Goal: Task Accomplishment & Management: Complete application form

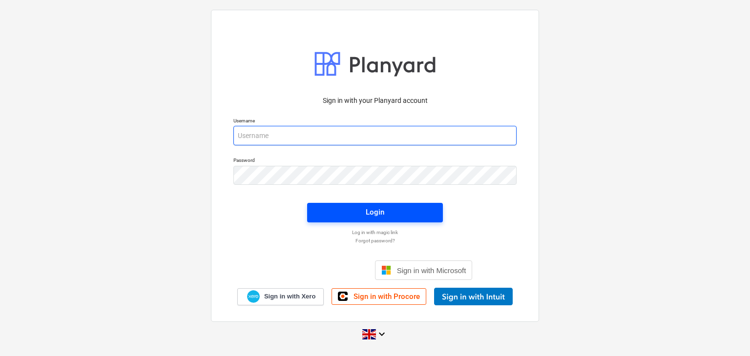
type input "aidan@thehalogroup.co.uk"
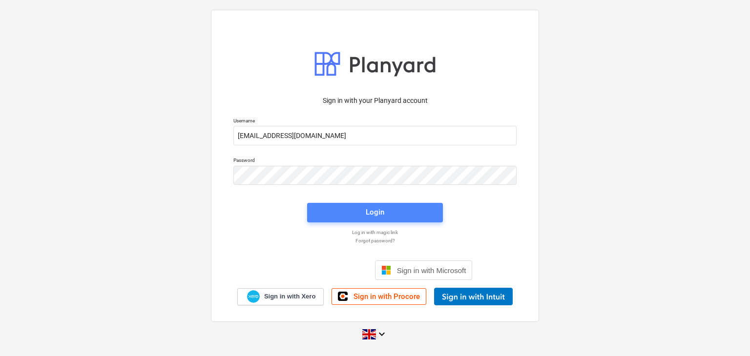
click at [400, 211] on span "Login" at bounding box center [375, 212] width 112 height 13
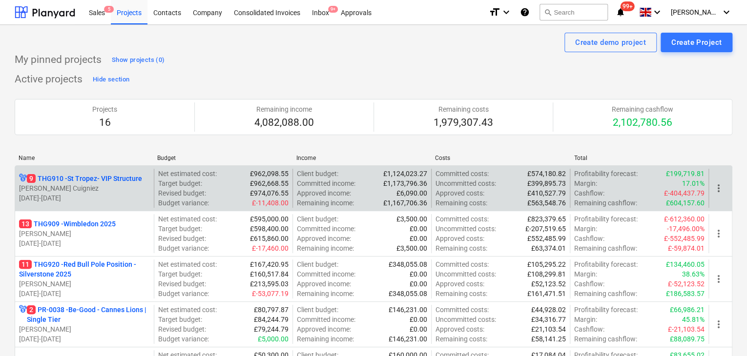
click at [139, 192] on p "[PERSON_NAME] Cuigniez" at bounding box center [84, 189] width 131 height 10
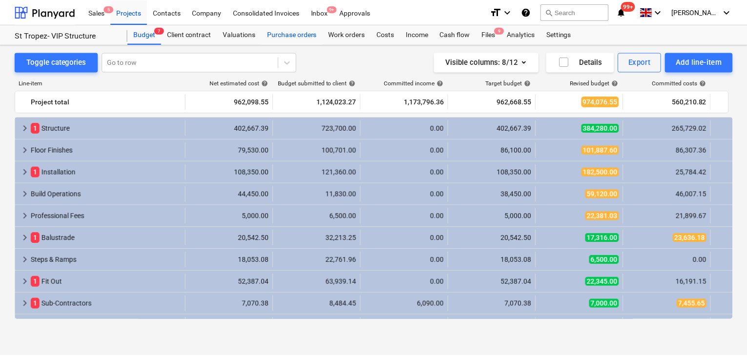
scroll to position [15, 0]
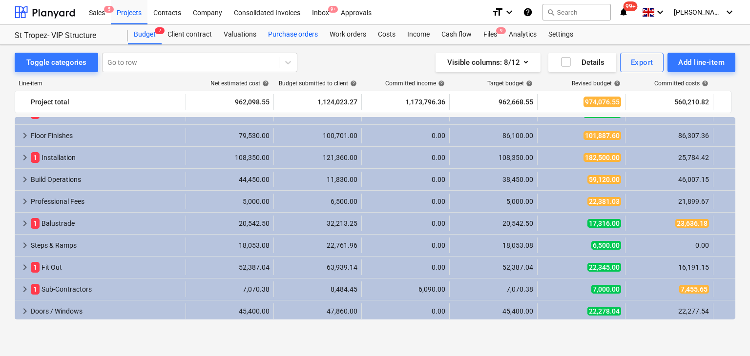
click at [287, 33] on div "Purchase orders" at bounding box center [293, 35] width 62 height 20
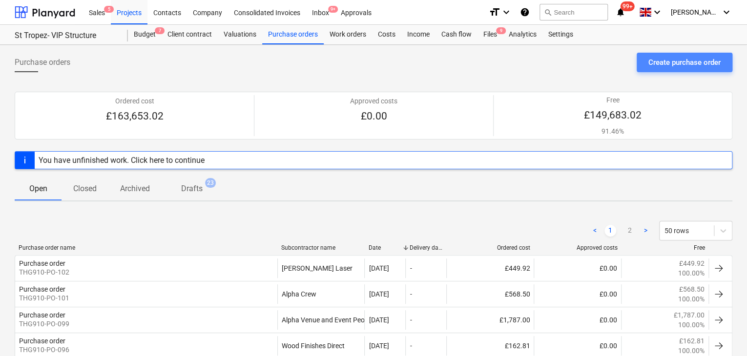
click at [647, 58] on button "Create purchase order" at bounding box center [685, 63] width 96 height 20
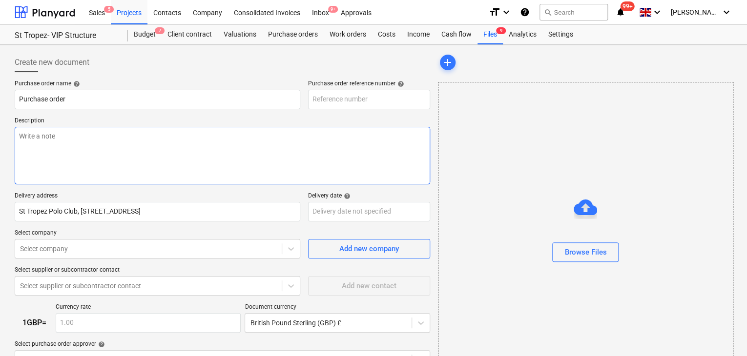
click at [199, 136] on textarea at bounding box center [223, 156] width 416 height 58
type textarea "x"
type input "THG910-PO-105"
type textarea "x"
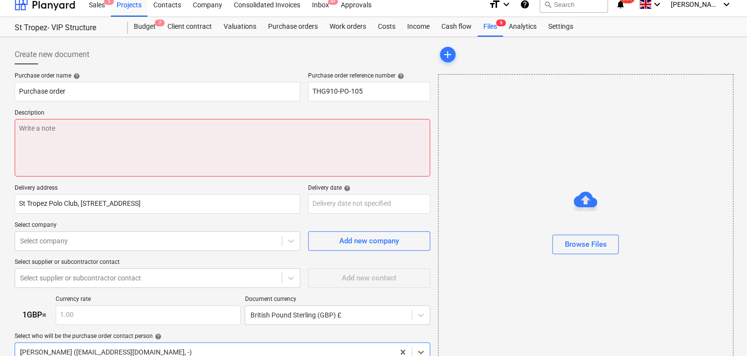
scroll to position [105, 0]
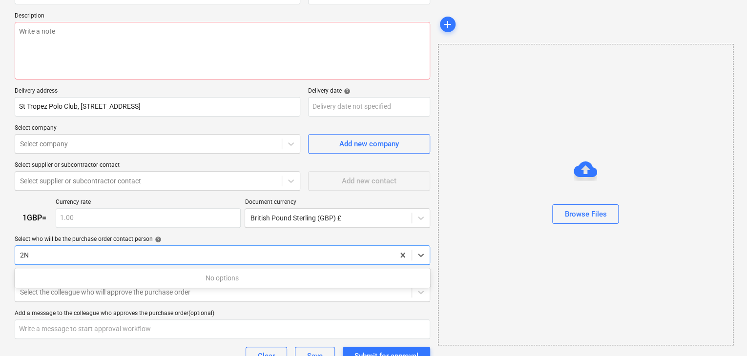
type input "2"
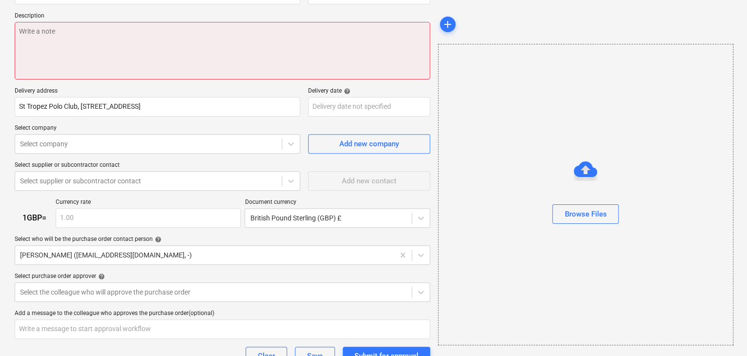
click at [172, 58] on textarea at bounding box center [223, 51] width 416 height 58
type textarea "x"
type textarea "2"
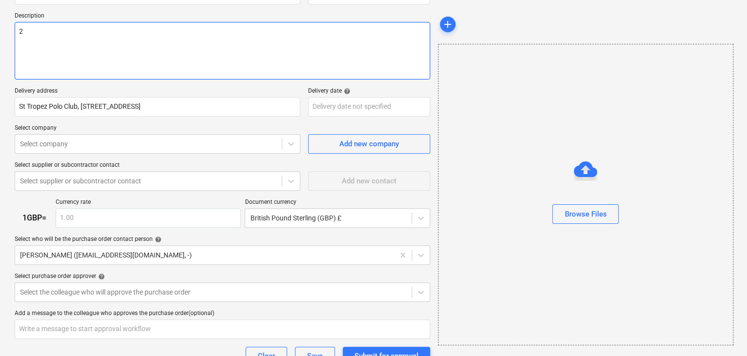
type textarea "x"
type textarea "2N"
type textarea "x"
type textarea "2Nr"
type textarea "x"
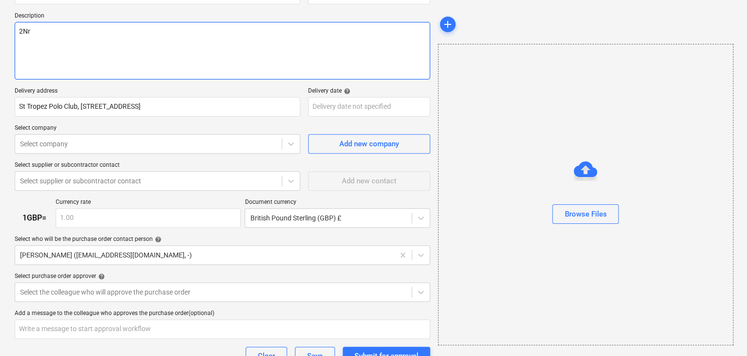
type textarea "2Nr"
type textarea "x"
type textarea "2Nr 8"
type textarea "x"
type textarea "2Nr 83"
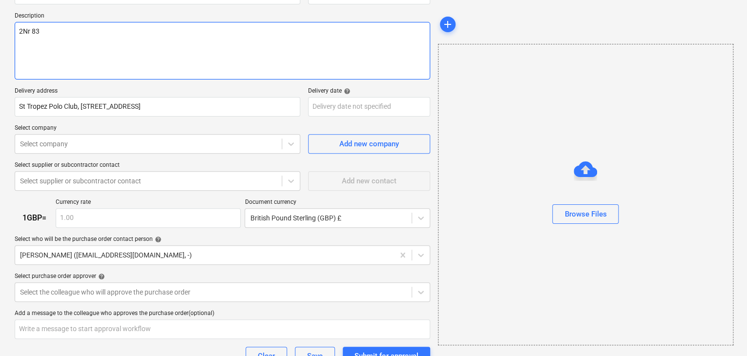
type textarea "x"
type textarea "2Nr 838"
type textarea "x"
type textarea "2Nr 838m"
type textarea "x"
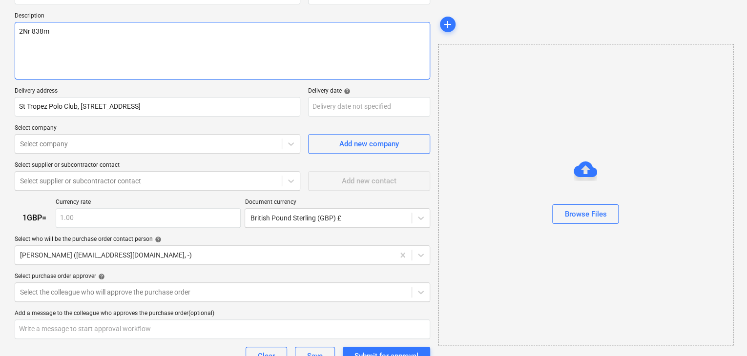
type textarea "2Nr 838mm"
type textarea "x"
type textarea "2Nr 838mm"
type textarea "x"
type textarea "2Nr 838mm F"
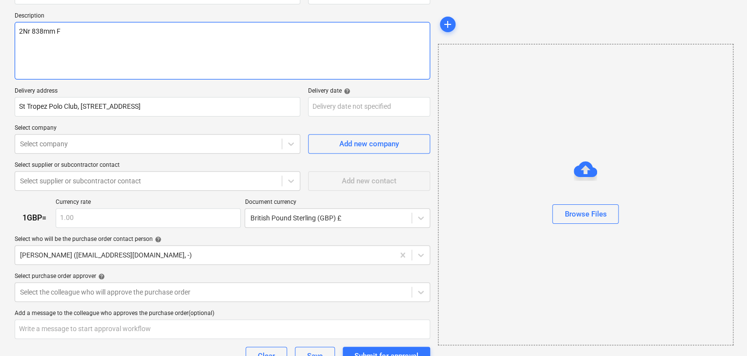
type textarea "x"
type textarea "2Nr 838mm FR"
type textarea "x"
type textarea "2Nr 838mm FD"
type textarea "x"
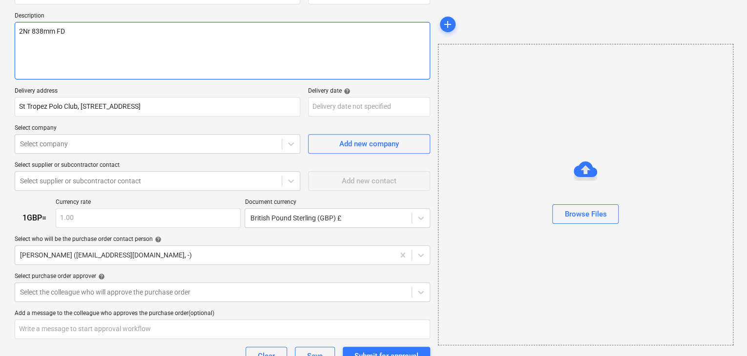
type textarea "2Nr 838mm FD3"
type textarea "x"
type textarea "2Nr 838mm FD30"
type textarea "x"
type textarea "2Nr 838mm FD30"
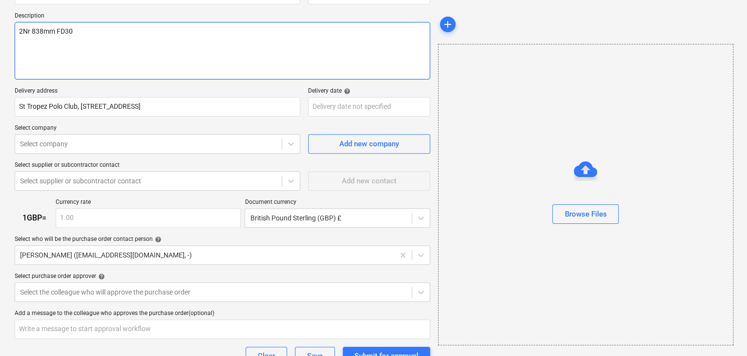
type textarea "x"
type textarea "2Nr 838mm FD30 i"
type textarea "x"
type textarea "2Nr 838mm FD30 in"
type textarea "x"
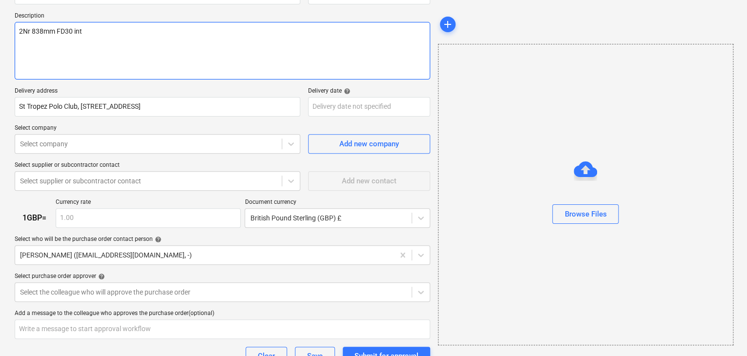
type textarea "2Nr 838mm FD30 inte"
type textarea "x"
type textarea "2Nr 838mm FD30 intern"
type textarea "x"
type textarea "2Nr 838mm FD30 interna"
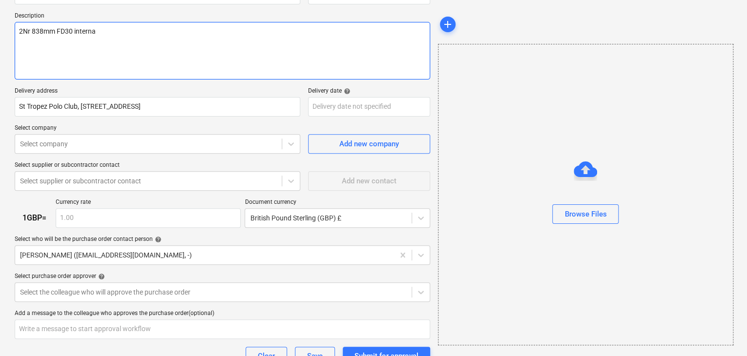
type textarea "x"
type textarea "2Nr 838mm FD30 internal"
type textarea "x"
type textarea "2Nr 838mm FD30 internal"
type textarea "x"
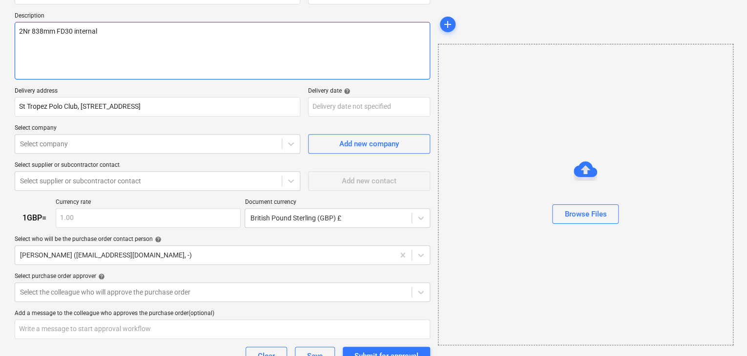
type textarea "2Nr 838mm FD30 internal d"
type textarea "x"
type textarea "2Nr 838mm FD30 internal do"
type textarea "x"
type textarea "2Nr 838mm FD30 internal door"
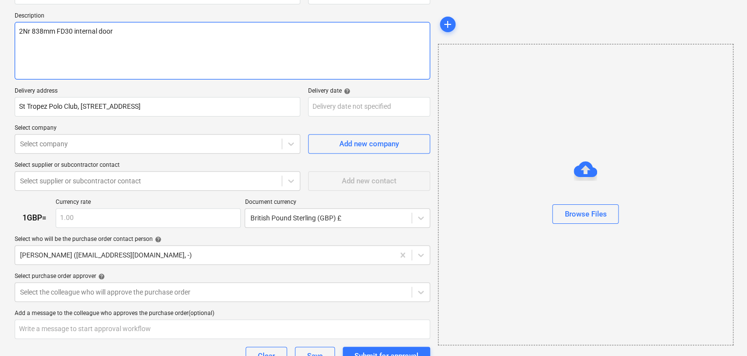
type textarea "x"
type textarea "2Nr 838mm FD30 internal doors"
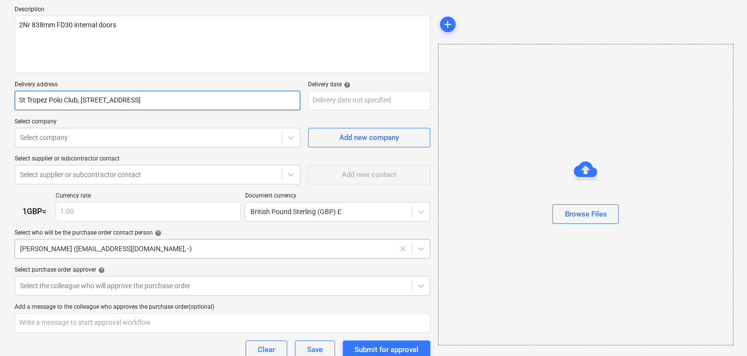
scroll to position [179, 0]
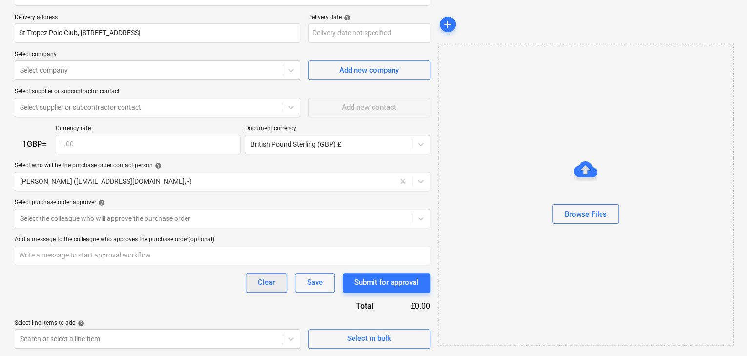
click at [251, 289] on button "Clear" at bounding box center [267, 283] width 42 height 20
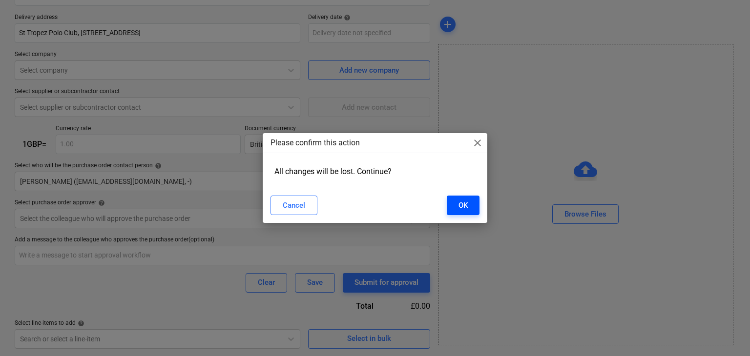
click at [457, 201] on button "OK" at bounding box center [463, 206] width 33 height 20
type textarea "x"
type input "THG910-PO-105"
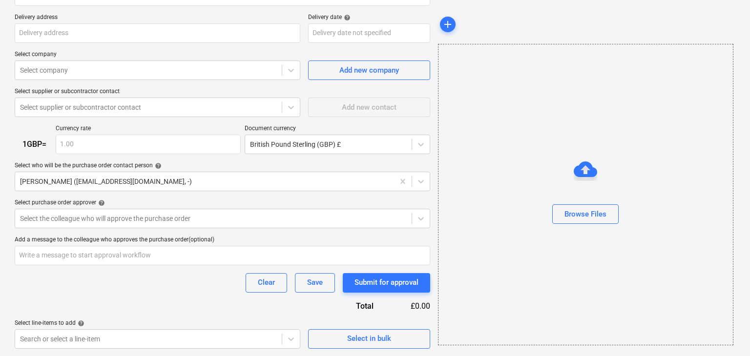
type textarea "x"
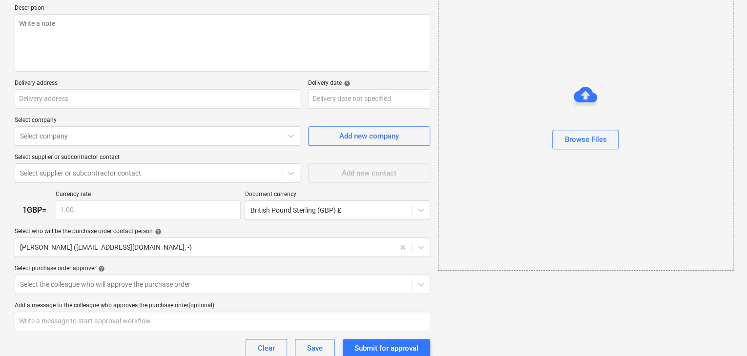
scroll to position [0, 0]
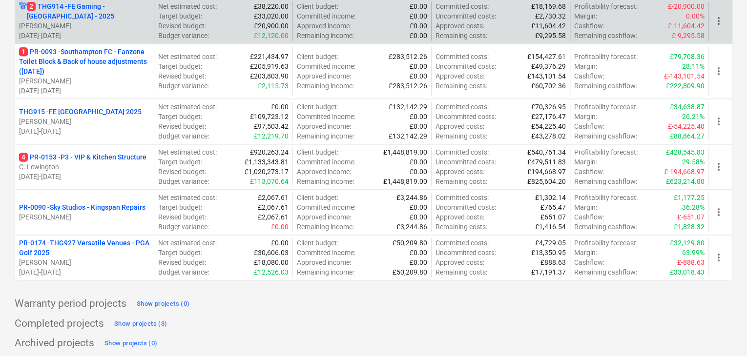
scroll to position [623, 0]
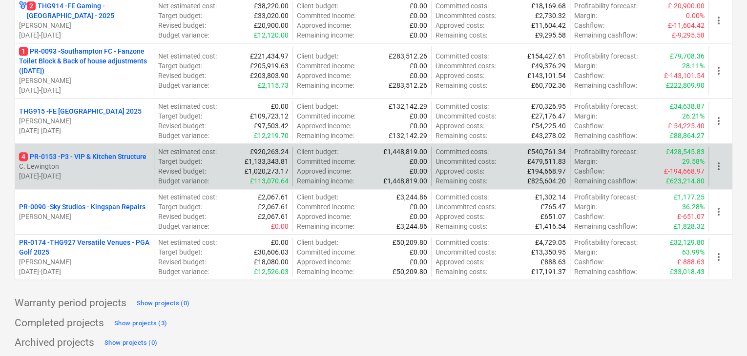
click at [102, 162] on p "C. Lewington" at bounding box center [84, 167] width 131 height 10
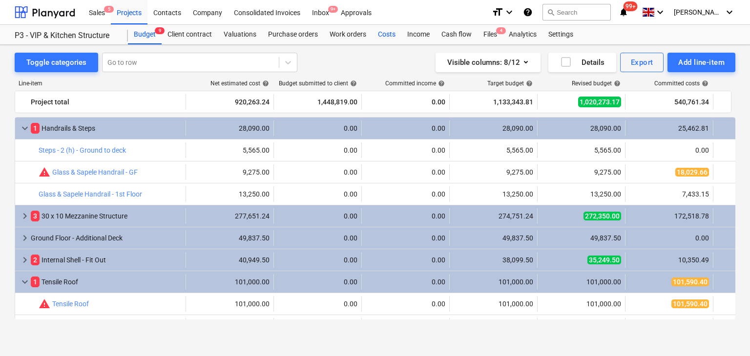
click at [378, 30] on div "Costs" at bounding box center [386, 35] width 29 height 20
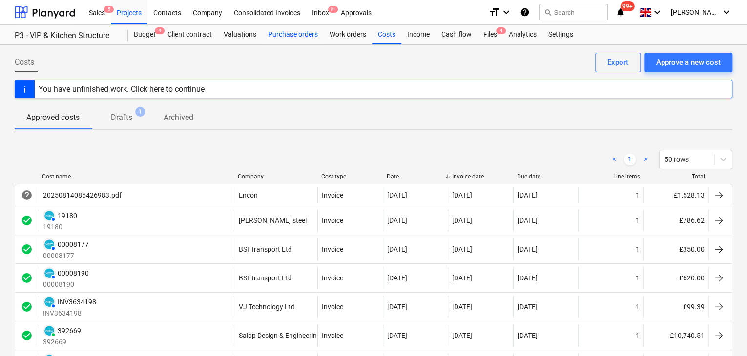
click at [304, 43] on div "Purchase orders" at bounding box center [293, 35] width 62 height 20
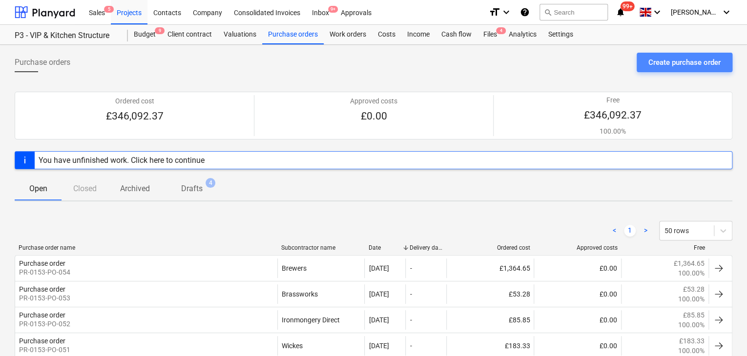
click at [650, 63] on div "Create purchase order" at bounding box center [684, 62] width 72 height 13
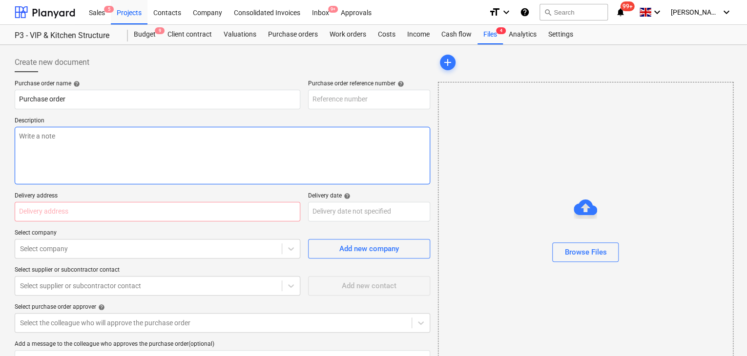
click at [178, 129] on textarea at bounding box center [223, 156] width 416 height 58
type textarea "x"
type input "PR-0153-PO-055"
type textarea "x"
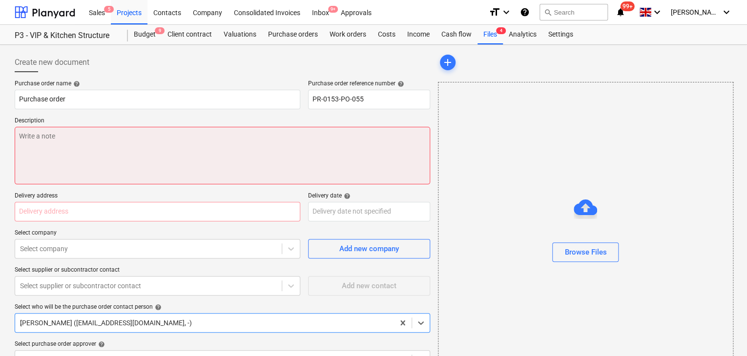
scroll to position [68, 0]
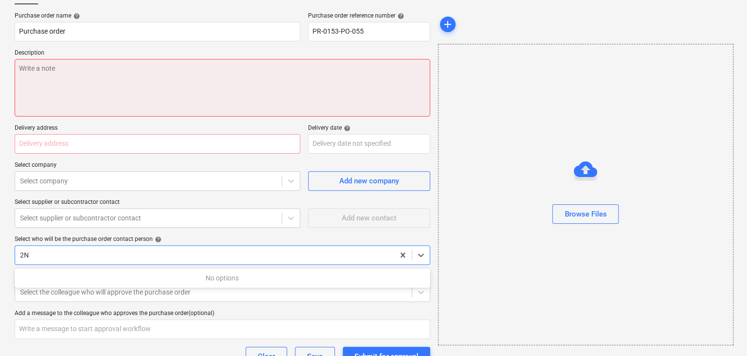
type input "2N"
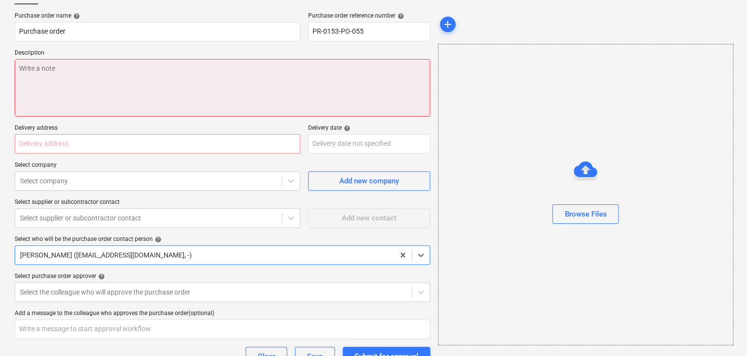
click at [262, 95] on textarea at bounding box center [223, 88] width 416 height 58
type textarea "x"
type textarea "2"
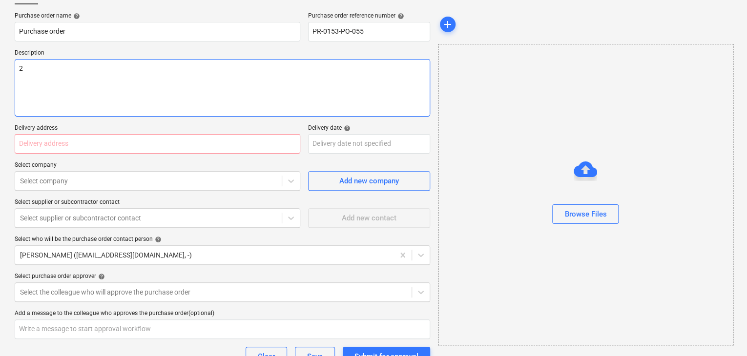
type textarea "x"
type textarea "2N"
type textarea "x"
type textarea "2Nr"
type textarea "x"
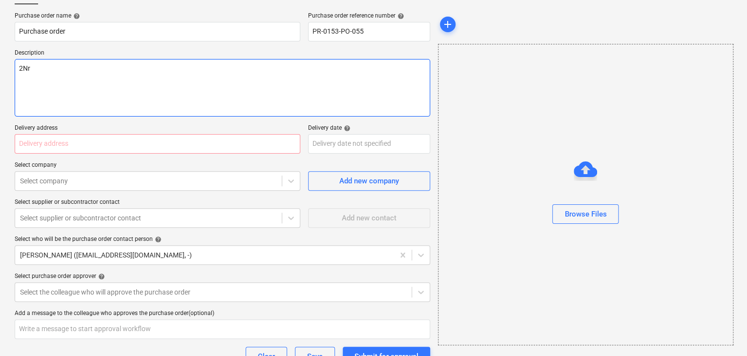
type textarea "2Nr"
type textarea "x"
type textarea "2Nr 8"
type textarea "x"
type textarea "2Nr 83"
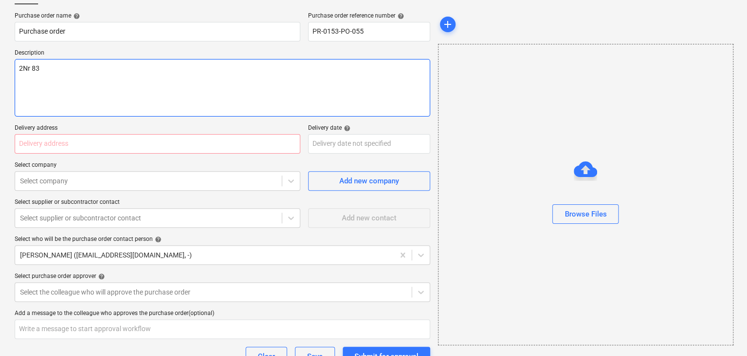
type textarea "x"
type textarea "2Nr 838"
type textarea "x"
type textarea "2Nr 838m"
type textarea "x"
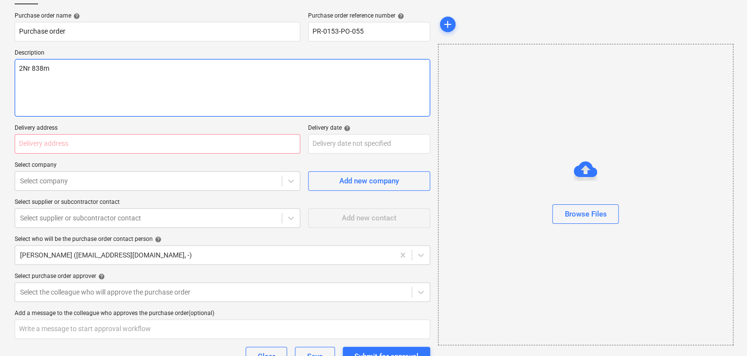
type textarea "2Nr 838mm"
type textarea "x"
type textarea "2Nr 838mm"
type textarea "x"
type textarea "2Nr 838mm F"
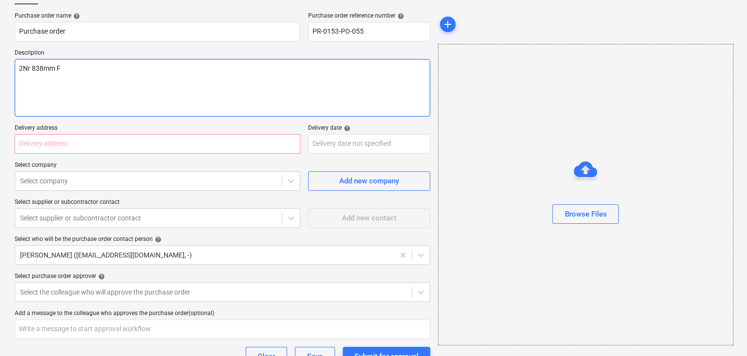
type textarea "x"
type textarea "2Nr 838mm FD"
type textarea "x"
type textarea "2Nr 838mm FD3"
type textarea "x"
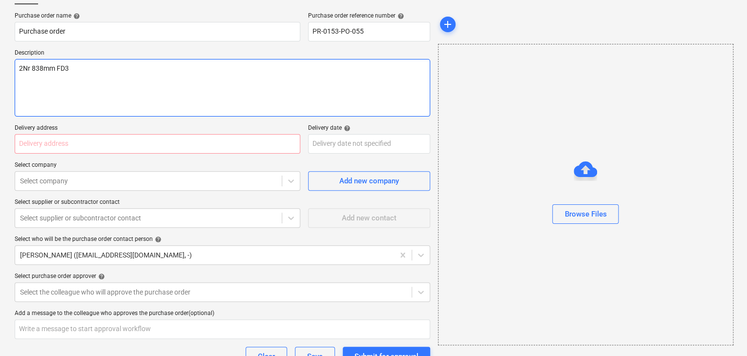
type textarea "2Nr 838mm FD30"
type textarea "x"
type textarea "2Nr 838mm FD30"
type textarea "x"
type textarea "2Nr 838mm FD30 I"
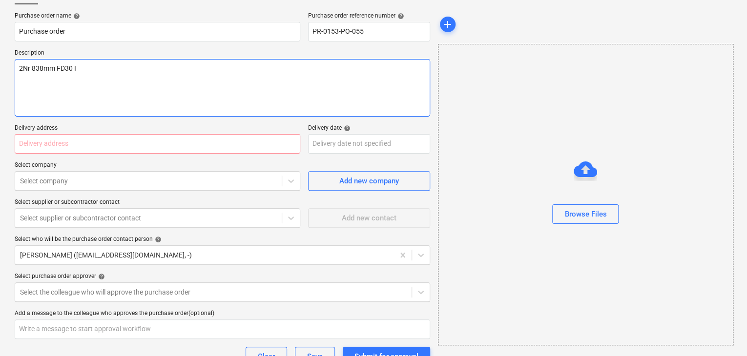
type textarea "x"
type textarea "2Nr 838mm FD30 In"
type textarea "x"
type textarea "2Nr 838mm FD30 Ine"
type textarea "x"
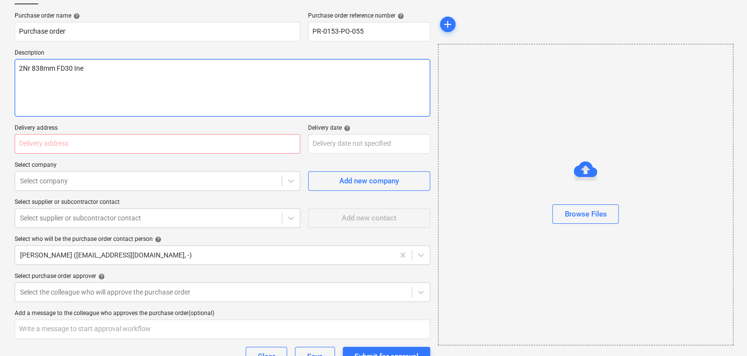
type textarea "2Nr 838mm FD30 In"
type textarea "x"
type textarea "2Nr 838mm FD30 Int"
type textarea "x"
type textarea "2Nr 838mm FD30 Inte"
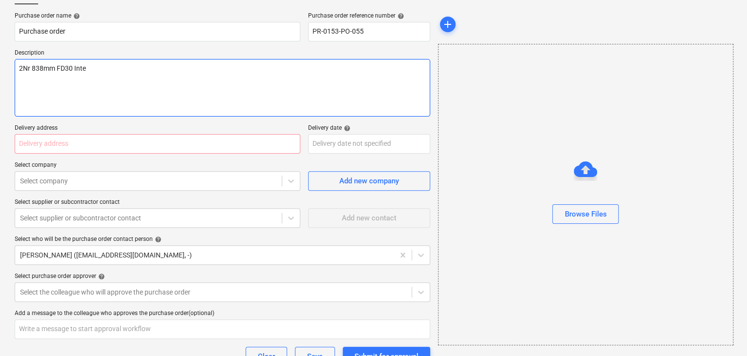
type textarea "x"
type textarea "2Nr 838mm FD30 Inter"
type textarea "x"
type textarea "2Nr 838mm FD30 Intern"
type textarea "x"
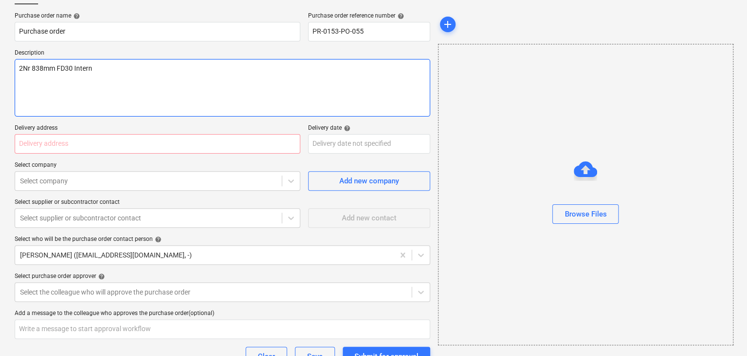
type textarea "2Nr 838mm FD30 Interna"
type textarea "x"
type textarea "2Nr 838mm FD30 Internal"
type textarea "x"
type textarea "2Nr 838mm FD30 Internal D"
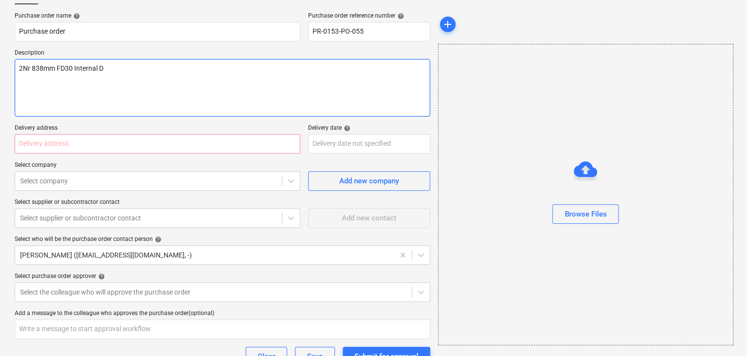
type textarea "x"
type textarea "2Nr 838mm FD30 Internal Do"
type textarea "x"
type textarea "2Nr 838mm FD30 Internal Doo"
type textarea "x"
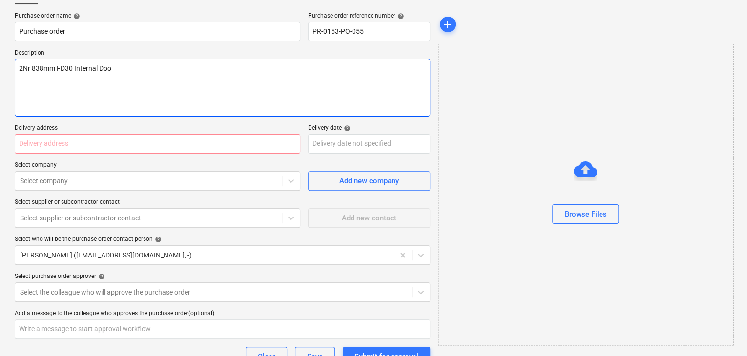
type textarea "2Nr 838mm FD30 Internal Door"
type textarea "x"
type textarea "2Nr 838mm FD30 Internal Doors"
type textarea "x"
type input "2"
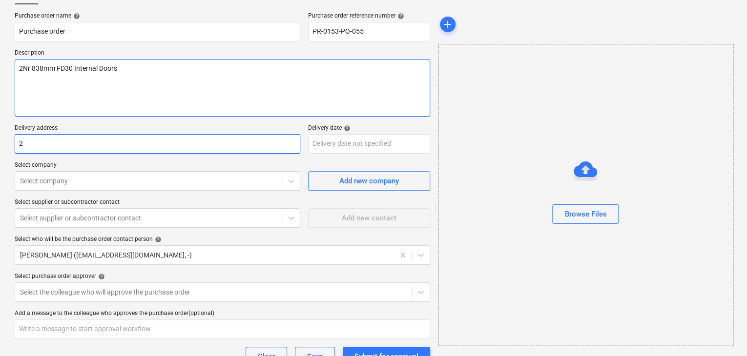
type textarea "x"
type input "21"
type textarea "x"
type input "21-"
type textarea "x"
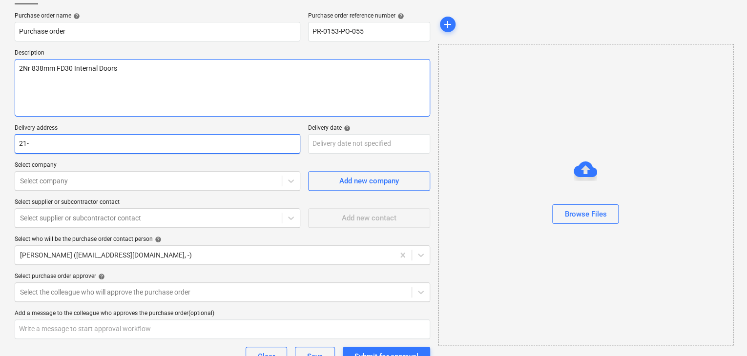
type input "21-2"
type textarea "x"
type input "21-24"
type textarea "x"
type input "21-24"
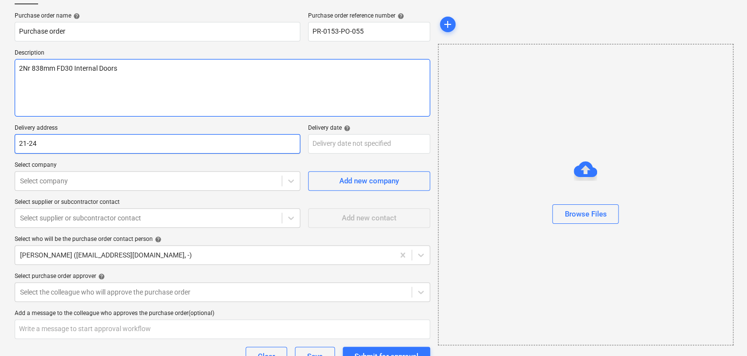
type textarea "x"
type input "21-24 Ce"
type textarea "x"
type input "21-24 Cen"
type textarea "x"
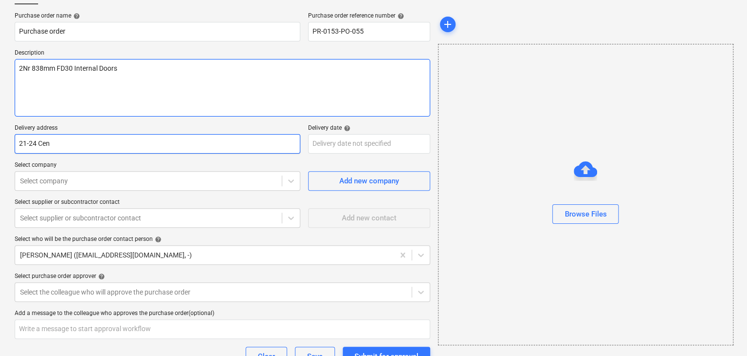
type input "21-24 Cent"
type textarea "x"
type input "21-24 Centu"
type textarea "x"
type input "21-24 Centur"
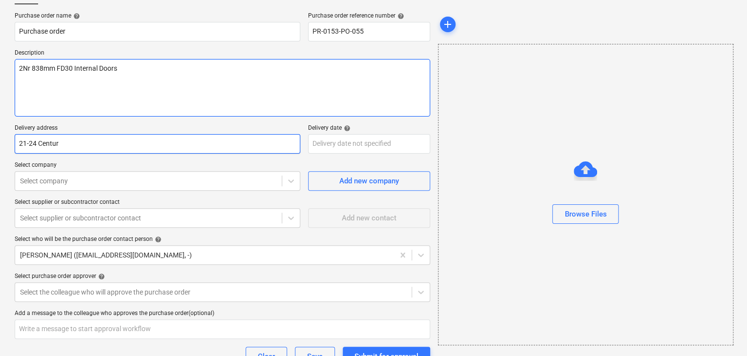
type textarea "x"
type input "21-24 Centuri"
type textarea "x"
type input "21-24 Centurio"
type textarea "x"
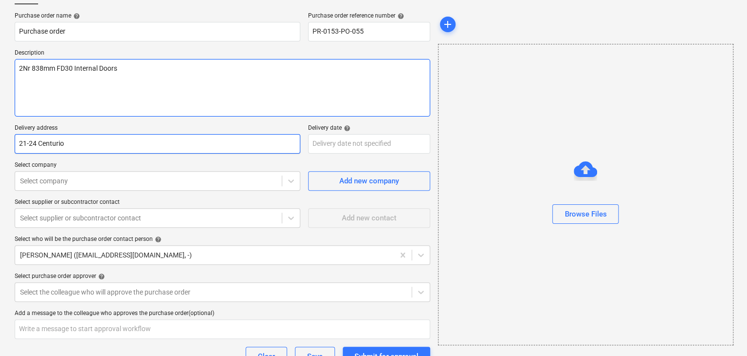
type input "21-24 Centurion"
type textarea "x"
type input "21-24 Centurion"
type textarea "x"
type input "21-24 Centurion P"
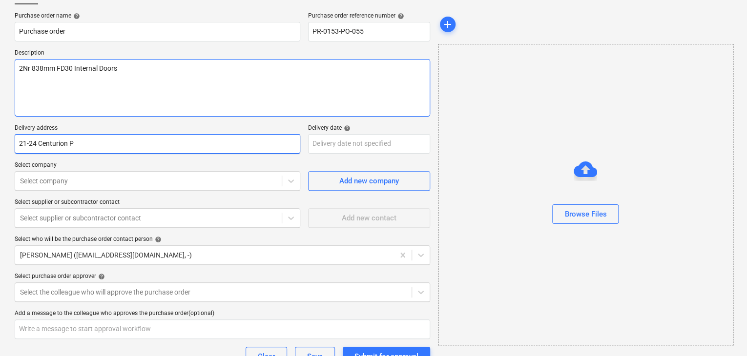
type textarea "x"
type input "21-24 Centurion Pa"
type textarea "x"
type input "21-24 Centurion Par"
type textarea "x"
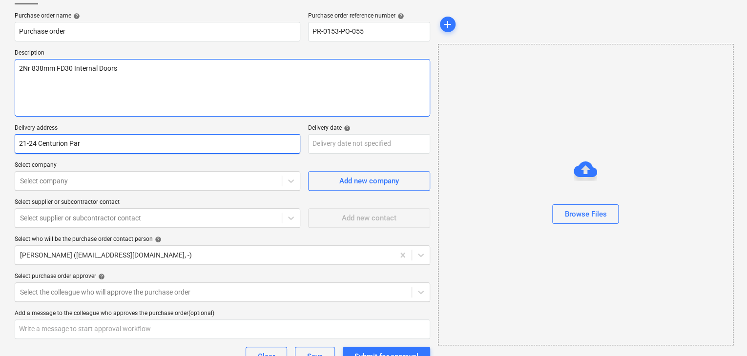
type input "21-24 Centurion Park"
type textarea "x"
type input "21-24 Centurion Park,"
type textarea "x"
type input "21-24 Centurion Park,"
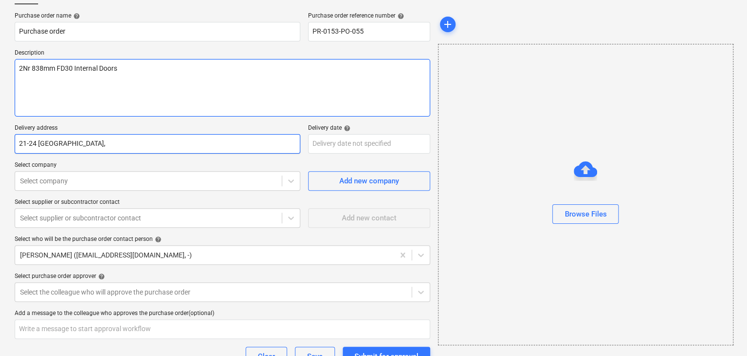
type textarea "x"
type input "21-24 Centurion Park, S"
type textarea "x"
type input "21-24 Centurion Park, Shr"
type textarea "x"
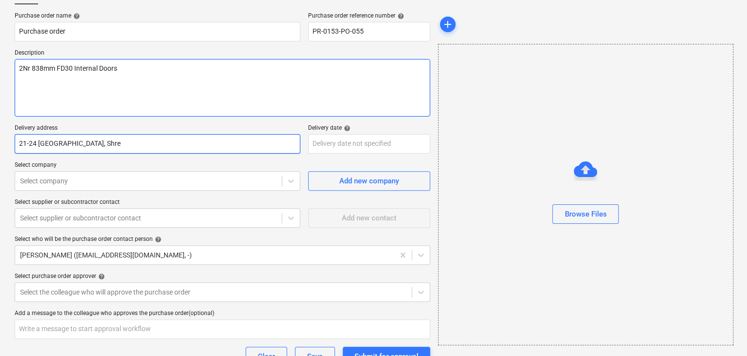
type input "21-24 Centurion Park, Shrew"
type textarea "x"
type input "21-24 Centurion Park, Shrews"
type textarea "x"
type input "21-24 Centurion Park, Shrewsb"
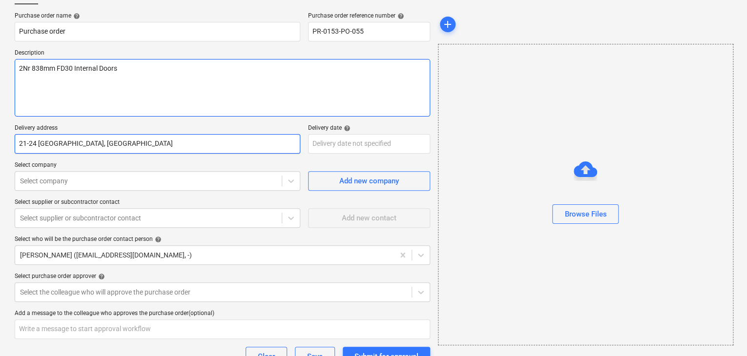
type textarea "x"
type input "21-24 Centurion Park, Shrewsbur"
type textarea "x"
type input "21-24 Centurion Park, Shrewsbury"
type textarea "x"
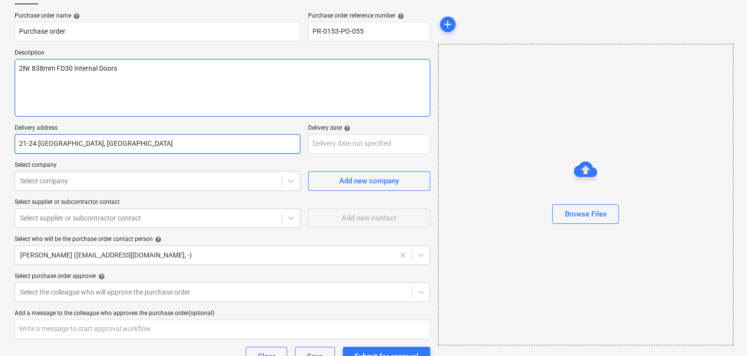
type input "21-24 Centurion Park, Shrewsburym"
type textarea "x"
type input "21-24 Centurion Park, Shrewsbury"
type textarea "x"
type input "21-24 Centurion Park, Shrewsbury,"
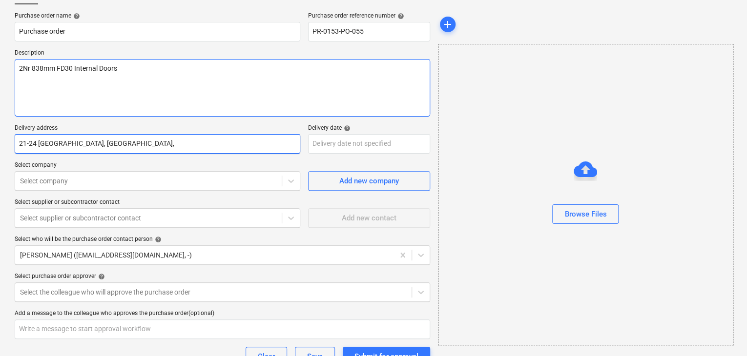
type textarea "x"
type input "21-24 Centurion Park, Shrewsbury,"
type textarea "x"
type input "21-24 Centurion Park, Shrewsbury, S"
type textarea "x"
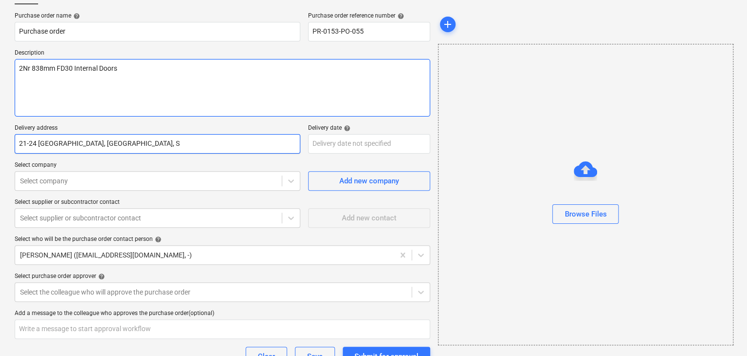
type input "21-24 Centurion Park, Shrewsbury, SY"
type textarea "x"
type input "21-24 Centurion Park, Shrewsbury, SY1"
type textarea "x"
type input "21-24 Centurion Park, Shrewsbury, SY1"
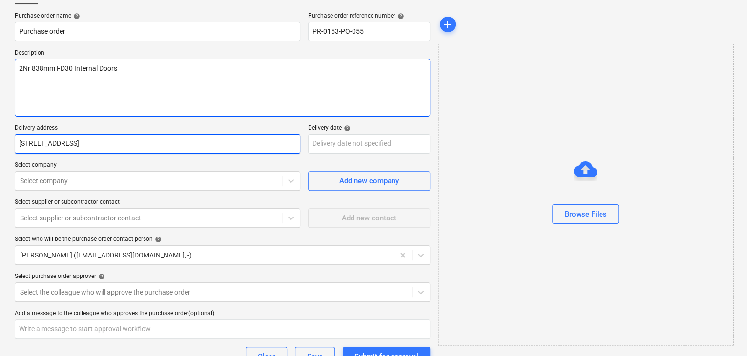
type textarea "x"
type input "21-24 Centurion Park, Shrewsbury, SY1 4"
type textarea "x"
type input "21-24 Centurion Park, Shrewsbury, SY1 4E"
type textarea "x"
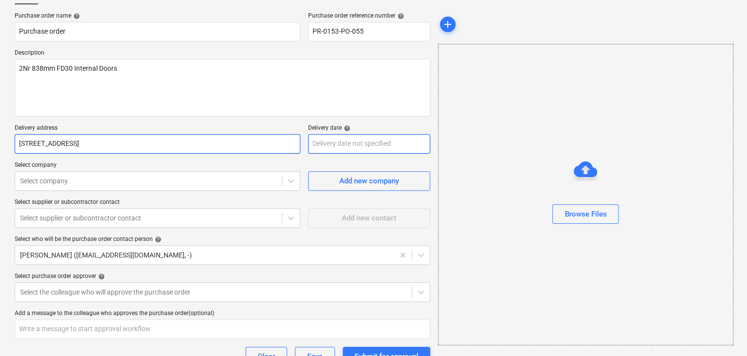
type input "21-24 Centurion Park, Shrewsbury, SY1 4EH"
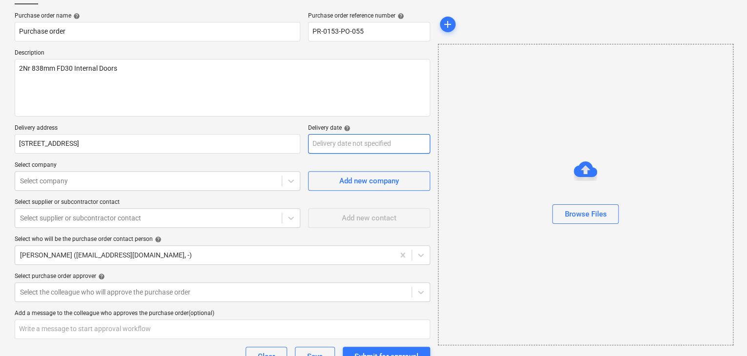
click at [354, 139] on body "Sales 5 Projects Contacts Company Consolidated Invoices Inbox 9+ Approvals form…" at bounding box center [373, 110] width 747 height 356
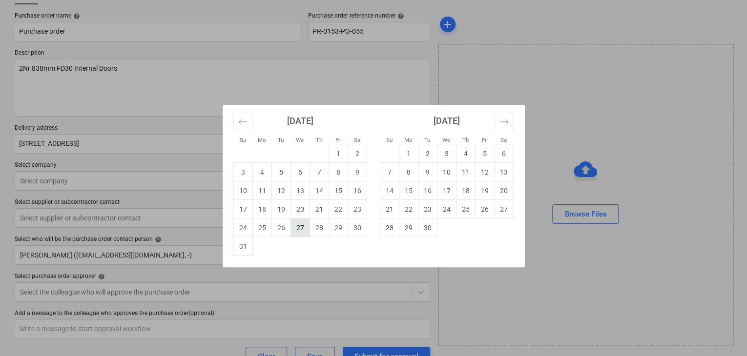
click at [300, 224] on td "27" at bounding box center [300, 228] width 19 height 19
type textarea "x"
type input "[DATE]"
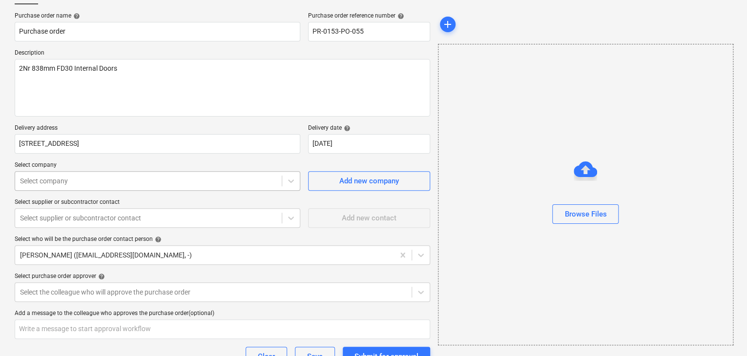
click at [84, 183] on div at bounding box center [148, 181] width 257 height 10
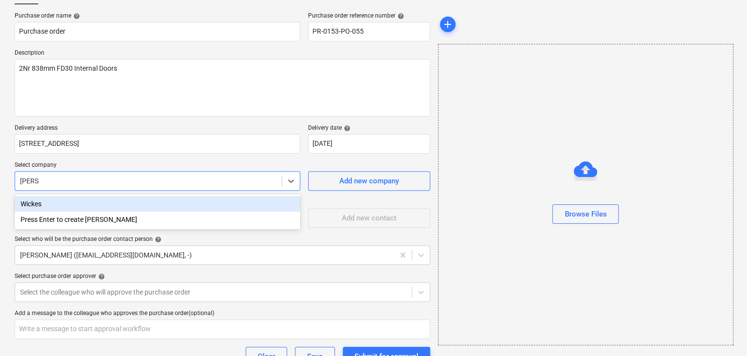
type input "wickes"
click at [81, 204] on div "Wickes" at bounding box center [158, 204] width 286 height 16
type textarea "x"
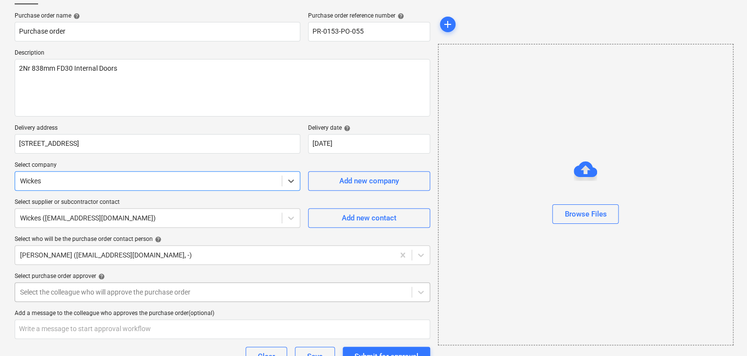
click at [167, 287] on body "Sales 5 Projects Contacts Company Consolidated Invoices Inbox 9+ Approvals form…" at bounding box center [373, 110] width 747 height 356
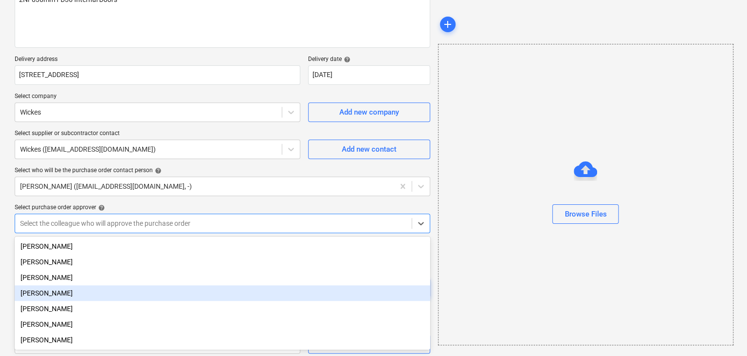
click at [67, 293] on div "[PERSON_NAME]" at bounding box center [223, 294] width 416 height 16
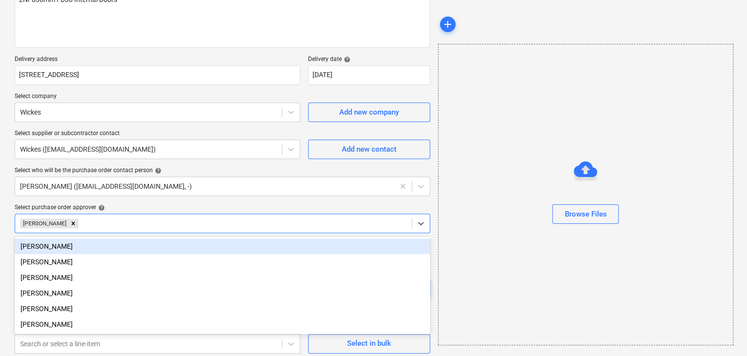
click at [5, 214] on div "Create new document Purchase order name help Purchase order Purchase order refe…" at bounding box center [373, 135] width 747 height 454
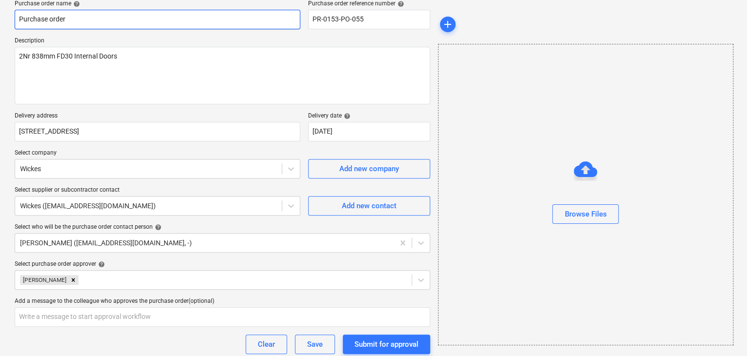
scroll to position [0, 0]
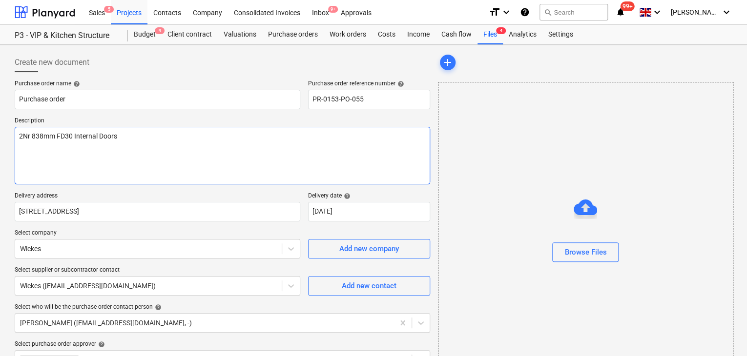
drag, startPoint x: 131, startPoint y: 153, endPoint x: 128, endPoint y: 129, distance: 24.6
click at [128, 137] on textarea "2Nr 838mm FD30 Internal Doors" at bounding box center [223, 156] width 416 height 58
click at [128, 129] on textarea "2Nr 838mm FD30 Internal Doors" at bounding box center [223, 156] width 416 height 58
type textarea "x"
type textarea "2Nr 838mm FD30 Internal Doors"
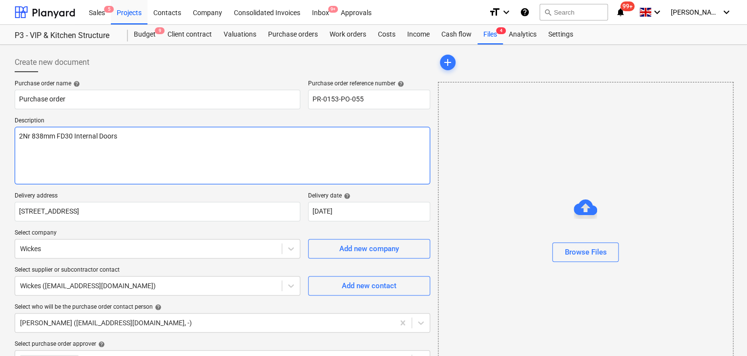
drag, startPoint x: 71, startPoint y: 136, endPoint x: 0, endPoint y: 132, distance: 71.4
click at [0, 132] on div "Create new document Purchase order name help Purchase order Purchase order refe…" at bounding box center [373, 272] width 747 height 454
click at [28, 149] on textarea "2Nr 838mm FD30 Internal Doors" at bounding box center [223, 156] width 416 height 58
paste textarea "2Nr 838mm FD30"
type textarea "x"
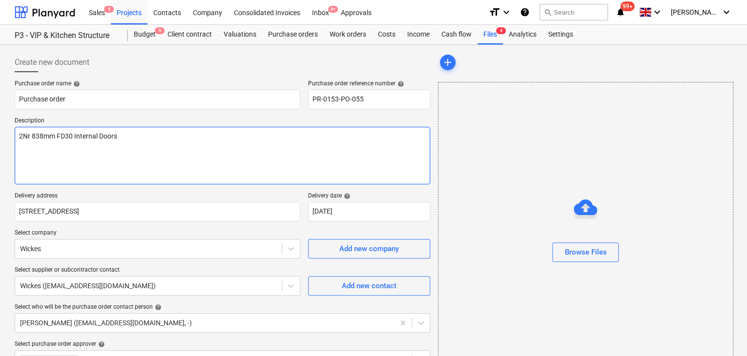
type textarea "2Nr 838mm FD30 Internal Doors 2Nr 838mm FD30"
type textarea "x"
type textarea "2Nr 838mm FD30 Internal Doors 2Nr 838mm FD30"
type textarea "x"
type textarea "2Nr 838mm FD30 Internal Doors 2Nr 838mm FD30"
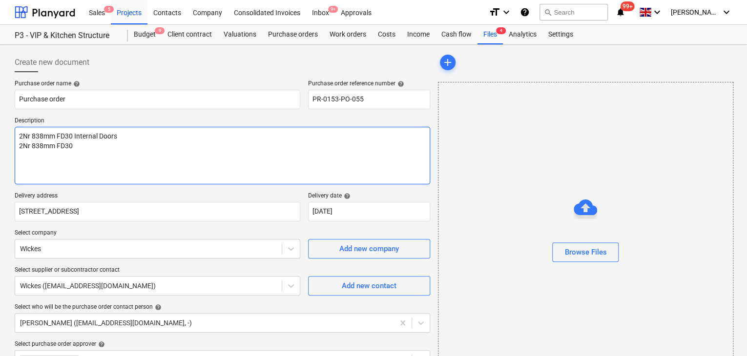
type textarea "x"
type textarea "2Nr 838mm FD30 Internal Doors 2Nr 838mm FD3"
type textarea "x"
type textarea "2Nr 838mm FD30 Internal Doors 2Nr 838mm FD"
type textarea "x"
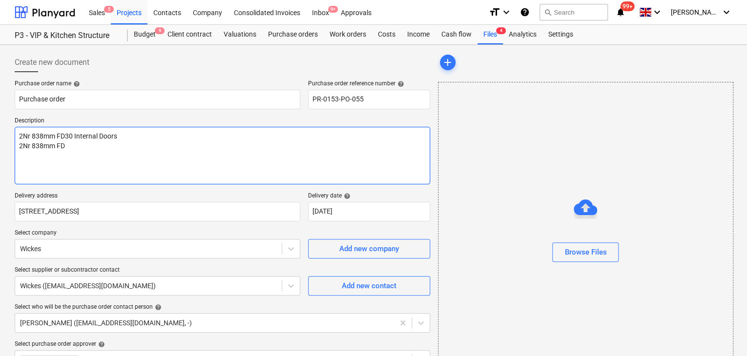
type textarea "2Nr 838mm FD30 Internal Doors 2Nr 838mm FD"
type textarea "x"
type textarea "2Nr 838mm FD30 Internal Doors 2Nr 838mm FD f"
type textarea "x"
type textarea "2Nr 838mm FD30 Internal Doors 2Nr 838mm FD fr"
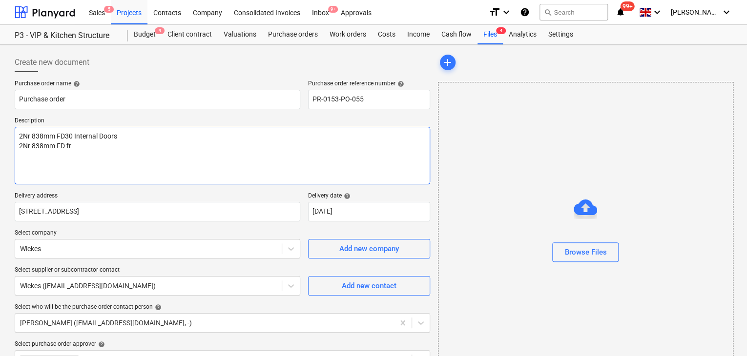
type textarea "x"
type textarea "2Nr 838mm FD30 Internal Doors 2Nr 838mm FD fra"
type textarea "x"
type textarea "2Nr 838mm FD30 Internal Doors 2Nr 838mm FD fram"
type textarea "x"
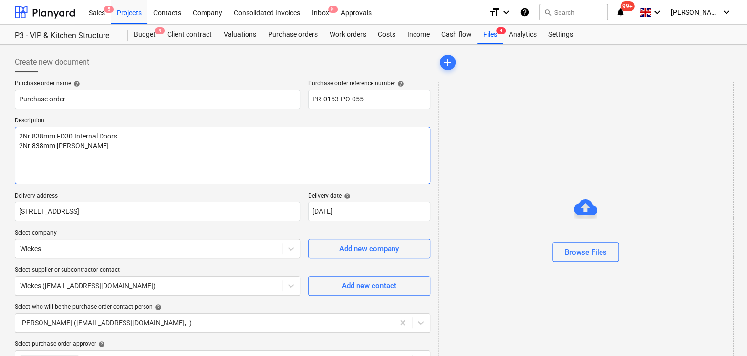
type textarea "2Nr 838mm FD30 Internal Doors 2Nr 838mm FD framin"
type textarea "x"
type textarea "2Nr 838mm FD30 Internal Doors 2Nr 838mm FD framing"
type textarea "x"
type textarea "2Nr 838mm FD30 Internal Doors 2Nr 838mm FD framing"
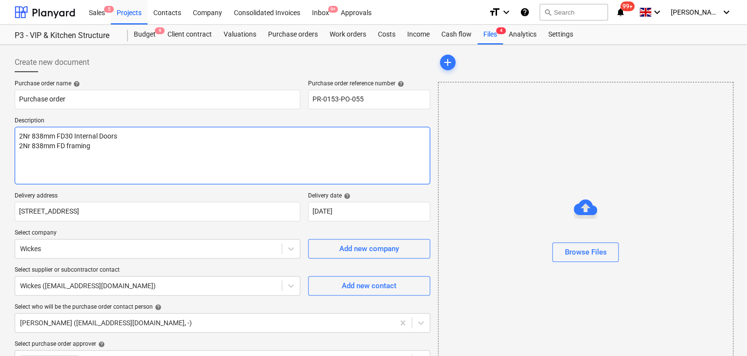
type textarea "x"
type textarea "2Nr 838mm FD30 Internal Doors 2Nr 838mm FD framing k"
type textarea "x"
type textarea "2Nr 838mm FD30 Internal Doors 2Nr 838mm FD framing ki"
type textarea "x"
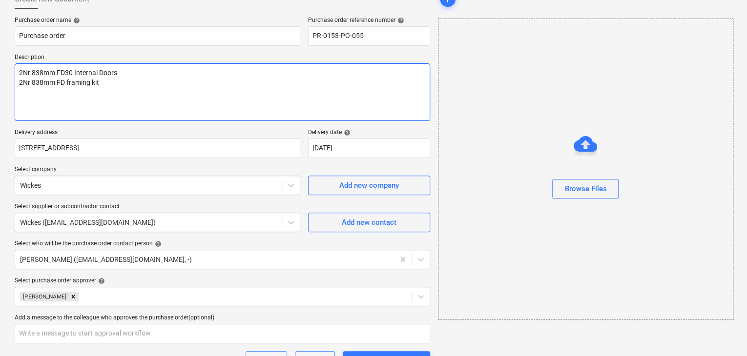
scroll to position [142, 0]
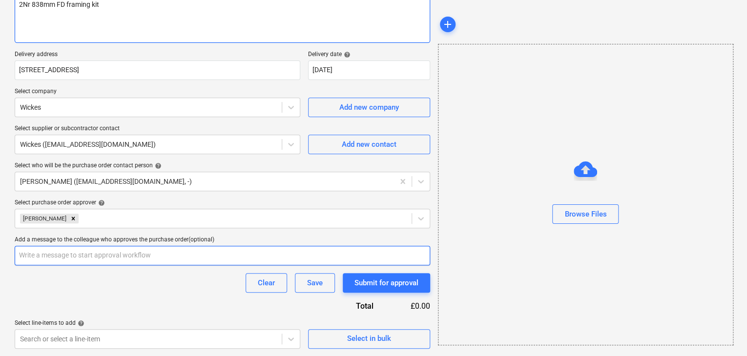
type textarea "2Nr 838mm FD30 Internal Doors 2Nr 838mm FD framing kit"
click at [88, 254] on input "text" at bounding box center [223, 256] width 416 height 20
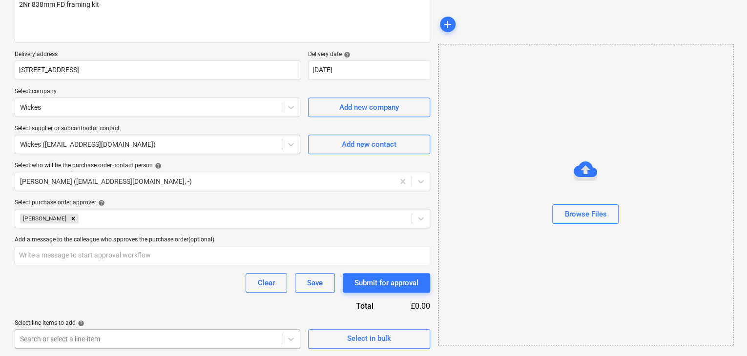
click at [135, 215] on body "Sales 5 Projects Contacts Company Consolidated Invoices Inbox 9+ Approvals form…" at bounding box center [373, 36] width 747 height 356
click at [76, 215] on body "Sales 5 Projects Contacts Company Consolidated Invoices Inbox 9+ Approvals form…" at bounding box center [373, 36] width 747 height 356
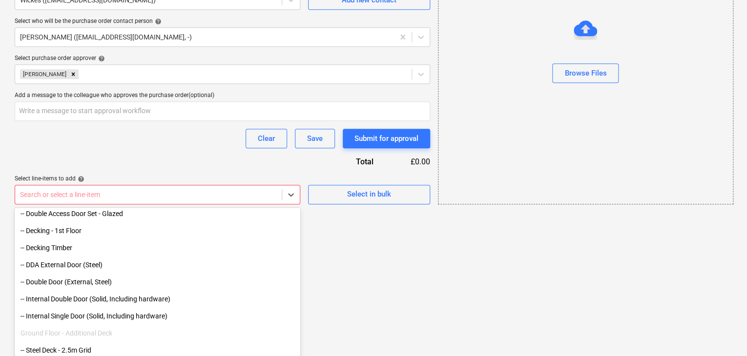
scroll to position [244, 0]
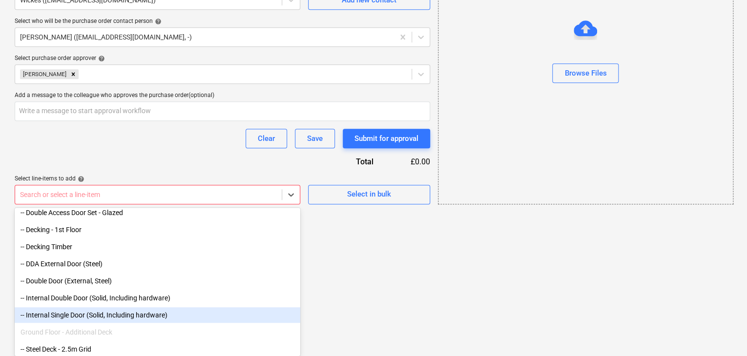
click at [127, 319] on div "-- Internal Single Door (Solid, Including hardware)" at bounding box center [158, 316] width 286 height 16
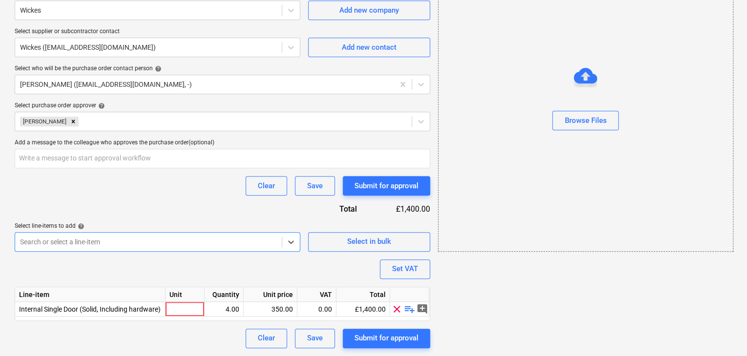
scroll to position [238, 0]
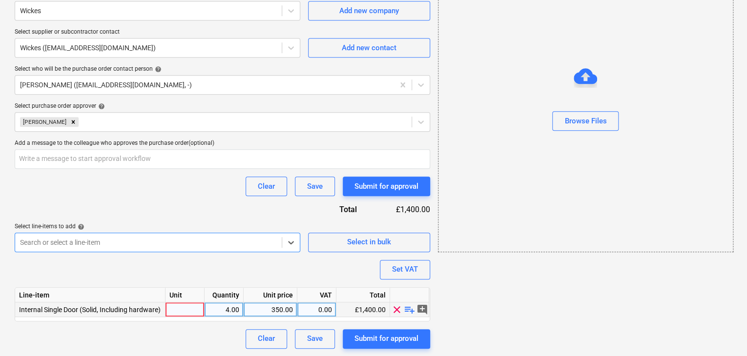
type textarea "x"
click at [182, 309] on div at bounding box center [185, 310] width 39 height 15
type input "Package"
type textarea "x"
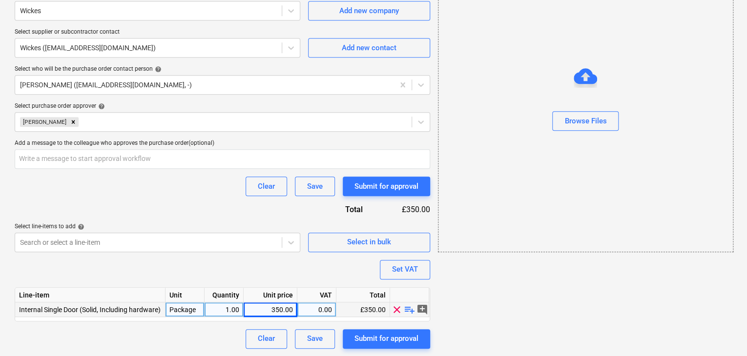
click at [272, 312] on div "350.00" at bounding box center [270, 310] width 45 height 15
type input "198.33"
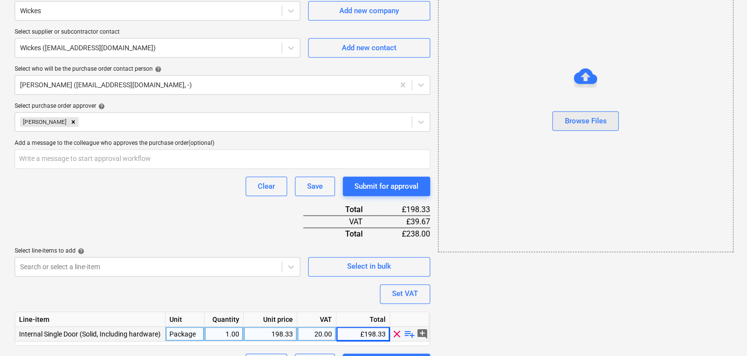
click at [569, 121] on div "Browse Files" at bounding box center [585, 121] width 42 height 13
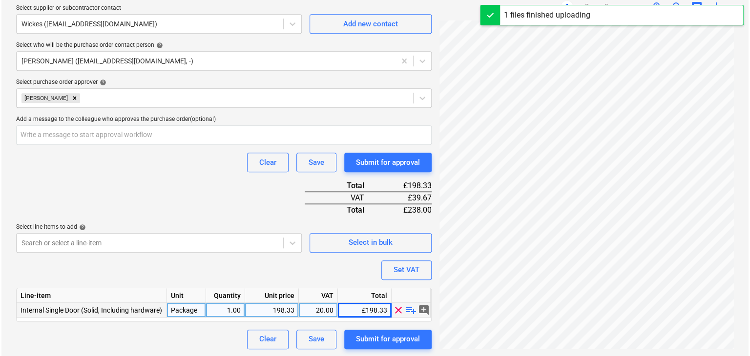
scroll to position [244, 0]
click at [362, 336] on div "Submit for approval" at bounding box center [387, 339] width 64 height 13
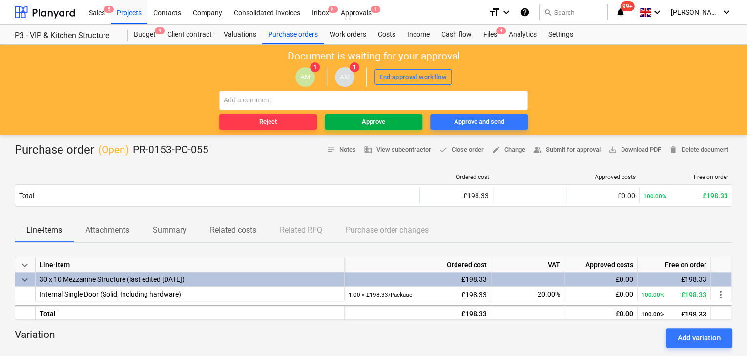
click at [361, 129] on button "Approve" at bounding box center [374, 122] width 98 height 16
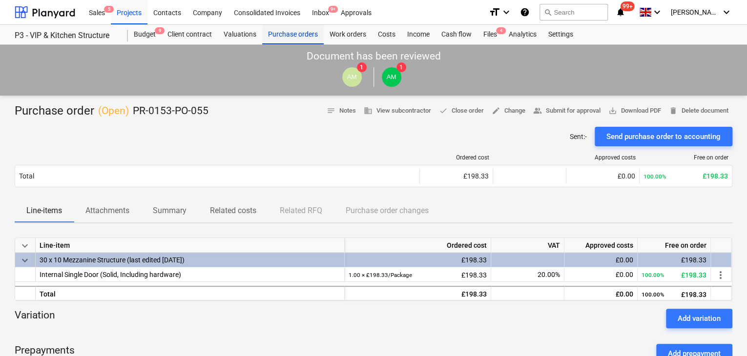
click at [302, 35] on div "Purchase orders" at bounding box center [293, 35] width 62 height 20
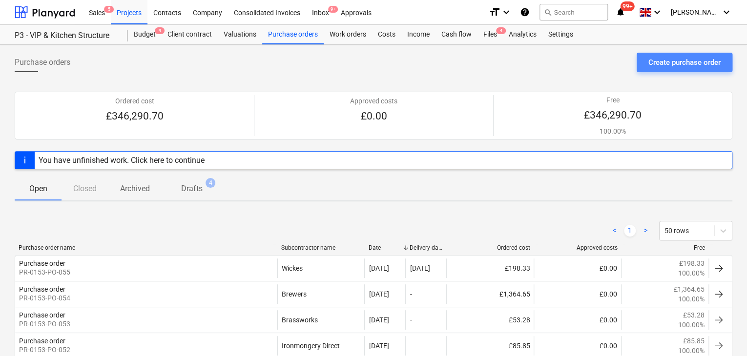
click at [655, 64] on div "Create purchase order" at bounding box center [684, 62] width 72 height 13
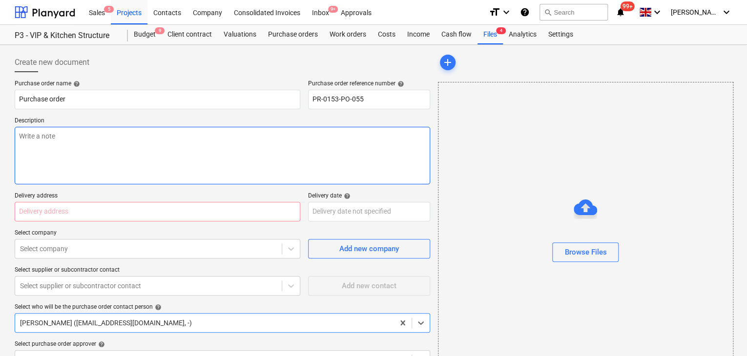
click at [162, 157] on textarea at bounding box center [223, 156] width 416 height 58
type textarea "x"
type textarea "2"
type textarea "x"
type textarea "2N"
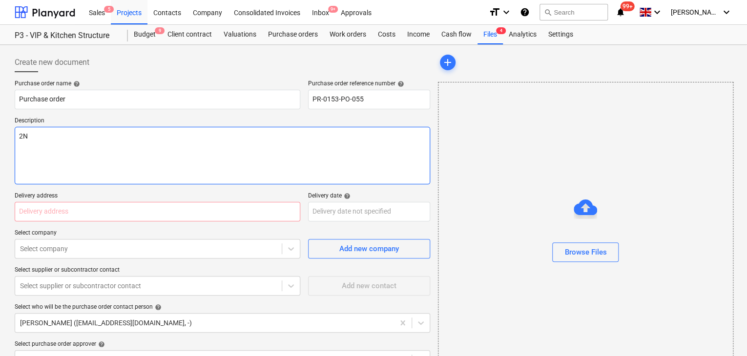
type textarea "x"
type textarea "2Nr"
type textarea "x"
type textarea "2Nr"
type textarea "x"
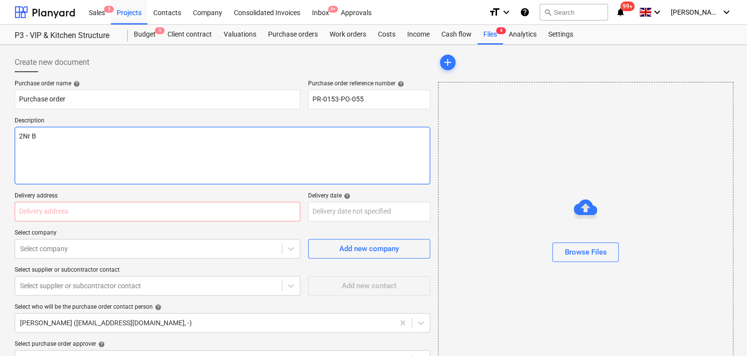
type textarea "2Nr Ba"
type textarea "x"
type textarea "2Nr Bat"
type textarea "x"
type textarea "2Nr Bath"
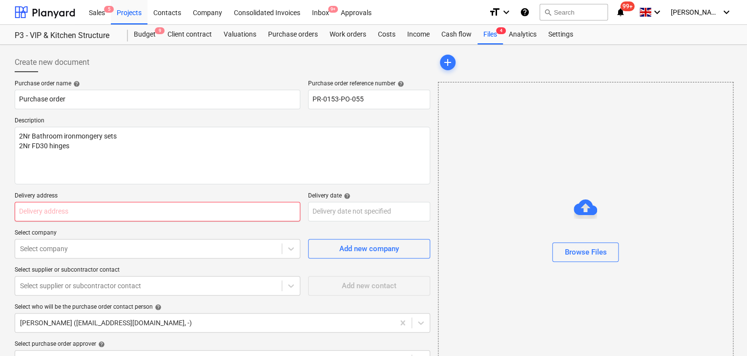
click at [62, 213] on input "text" at bounding box center [158, 212] width 286 height 20
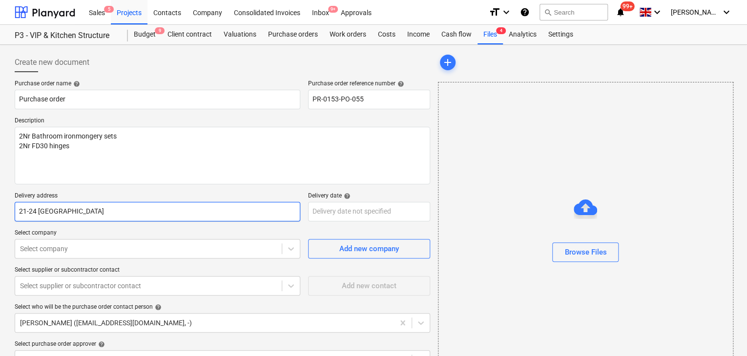
click at [163, 218] on input "21-24 Centurion Park" at bounding box center [158, 212] width 286 height 20
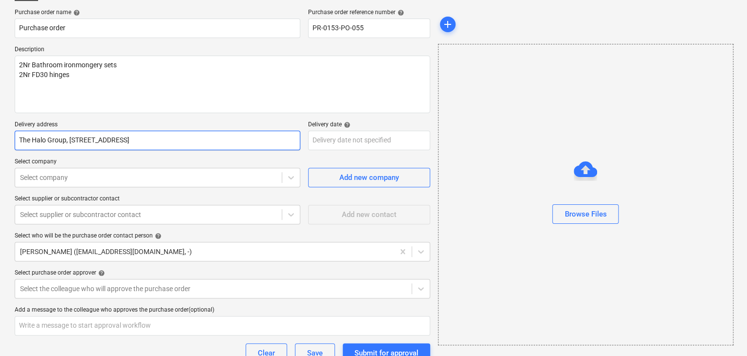
scroll to position [98, 0]
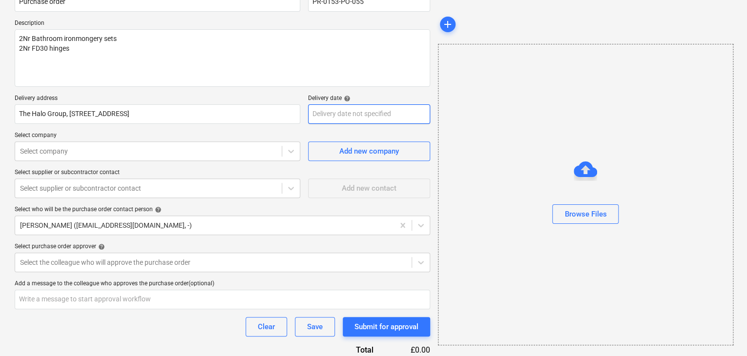
click at [354, 110] on body "Sales 5 Projects Contacts Company Consolidated Invoices Inbox 9+ Approvals form…" at bounding box center [373, 80] width 747 height 356
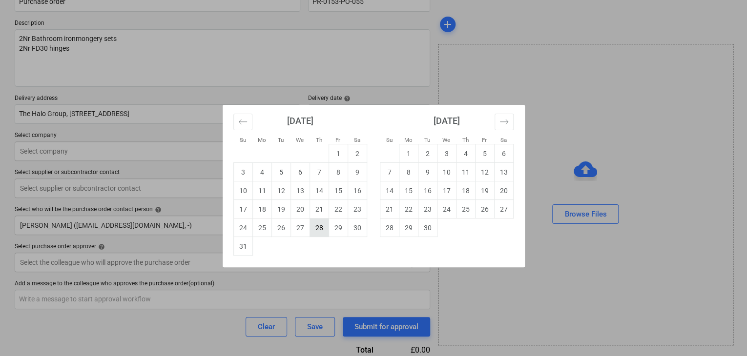
drag, startPoint x: 297, startPoint y: 225, endPoint x: 319, endPoint y: 231, distance: 23.2
click at [319, 231] on tr "24 25 26 27 28 29 30" at bounding box center [299, 228] width 133 height 19
click at [319, 231] on td "28" at bounding box center [319, 228] width 19 height 19
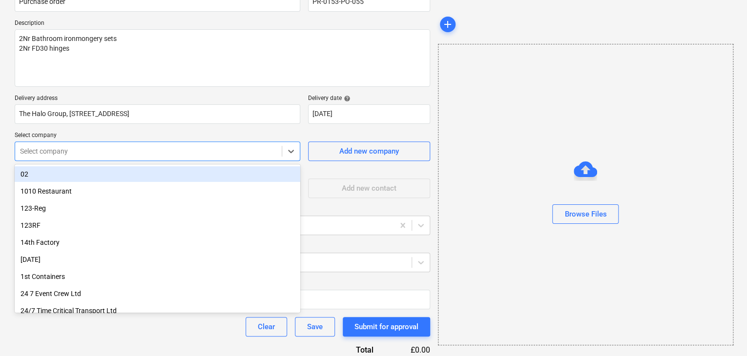
click at [82, 156] on div "Select company" at bounding box center [148, 152] width 267 height 14
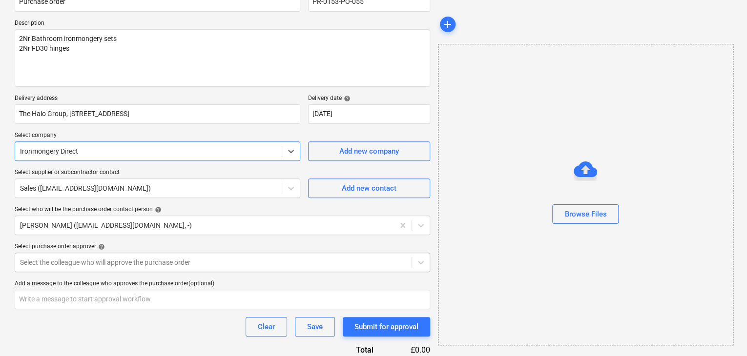
click at [137, 259] on body "Sales 5 Projects Contacts Company Consolidated Invoices Inbox 9+ Approvals form…" at bounding box center [373, 80] width 747 height 356
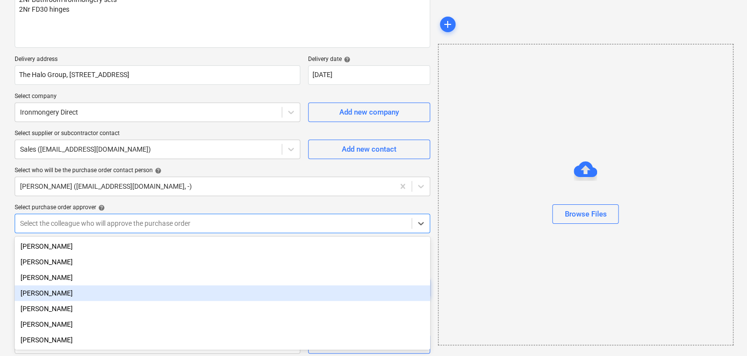
click at [127, 292] on div "[PERSON_NAME]" at bounding box center [223, 294] width 416 height 16
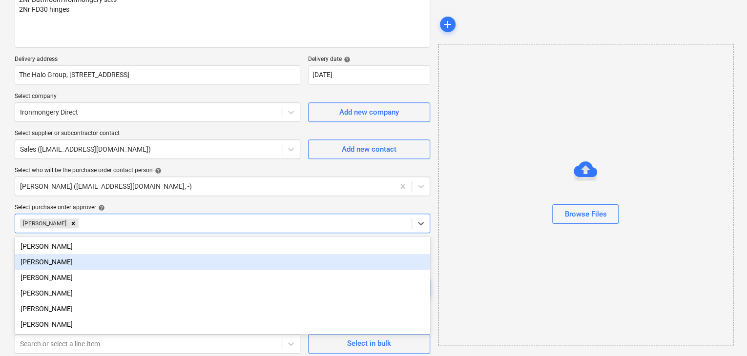
click at [7, 275] on div "Create new document Purchase order name help Purchase order Purchase order refe…" at bounding box center [373, 135] width 747 height 454
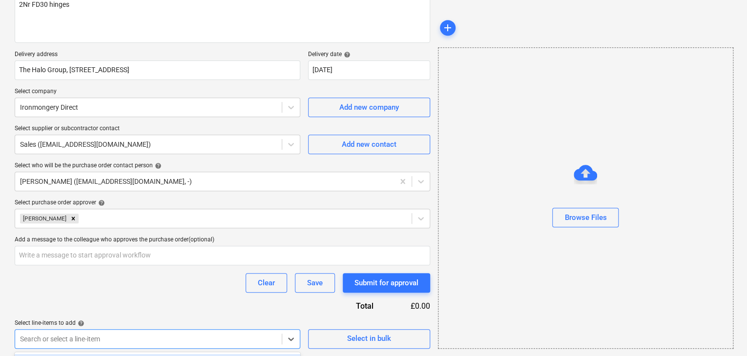
scroll to position [286, 0]
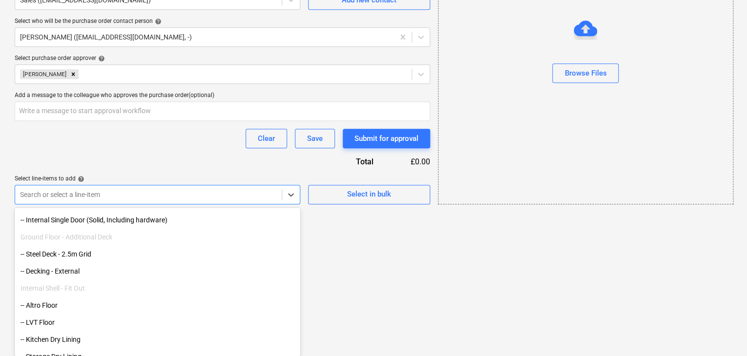
scroll to position [342, 0]
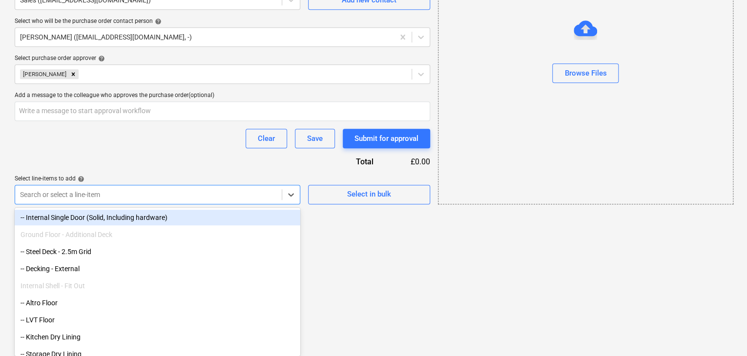
click at [107, 225] on div "-- Internal Single Door (Solid, Including hardware)" at bounding box center [158, 218] width 286 height 16
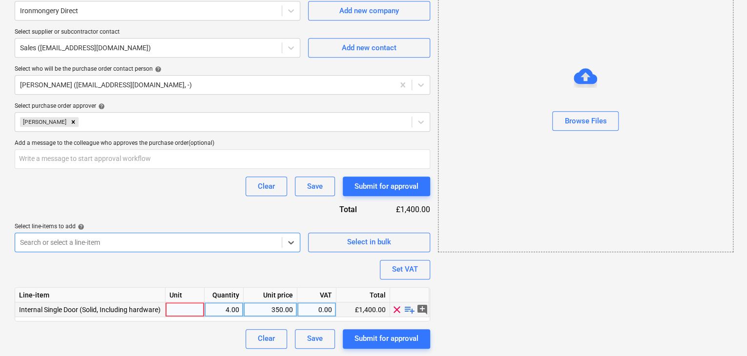
click at [199, 308] on div at bounding box center [185, 310] width 39 height 15
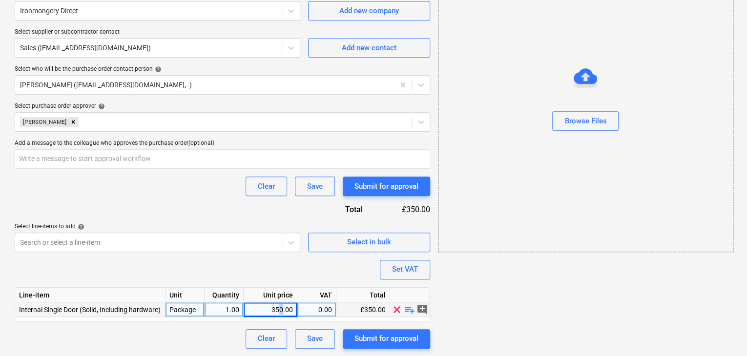
click at [280, 314] on div "350.00" at bounding box center [270, 310] width 45 height 15
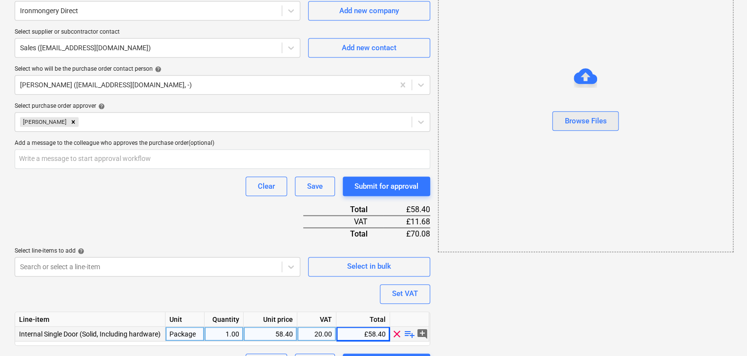
click at [590, 122] on div "Browse Files" at bounding box center [585, 121] width 42 height 13
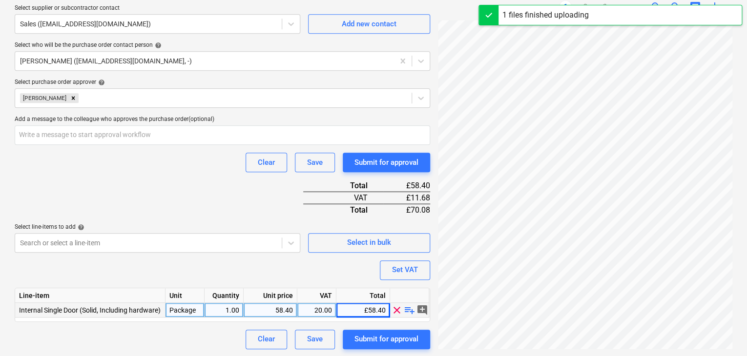
scroll to position [355, 0]
click at [387, 339] on div "Submit for approval" at bounding box center [387, 339] width 64 height 13
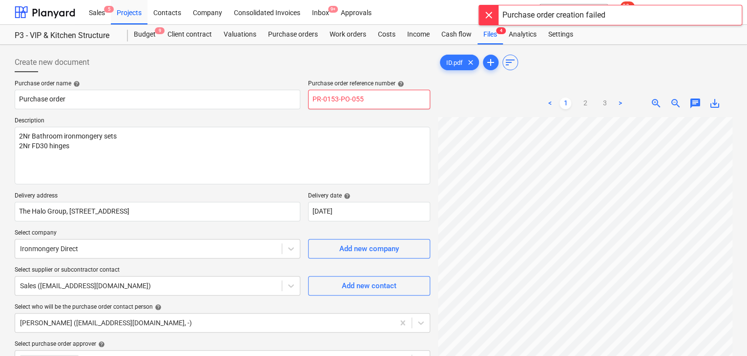
click at [381, 98] on input "PR-0153-PO-055" at bounding box center [369, 100] width 122 height 20
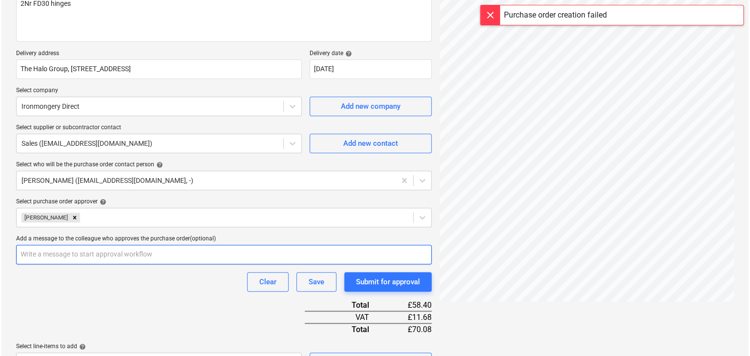
scroll to position [262, 0]
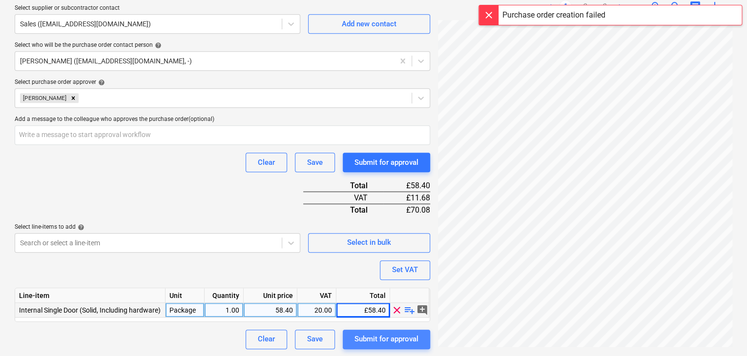
click at [377, 339] on div "Submit for approval" at bounding box center [387, 339] width 64 height 13
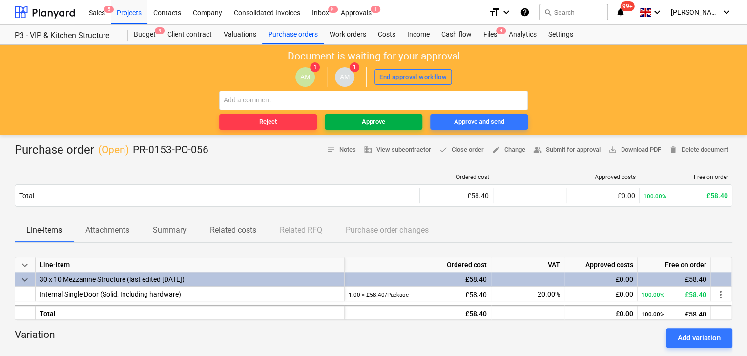
click at [364, 118] on button "Approve" at bounding box center [374, 122] width 98 height 16
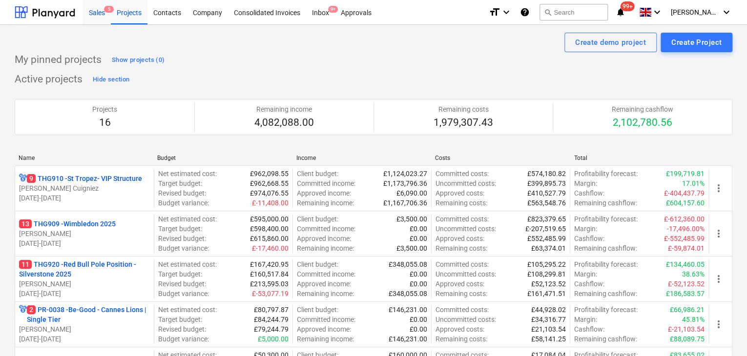
click at [98, 18] on div "Sales 5" at bounding box center [97, 12] width 28 height 25
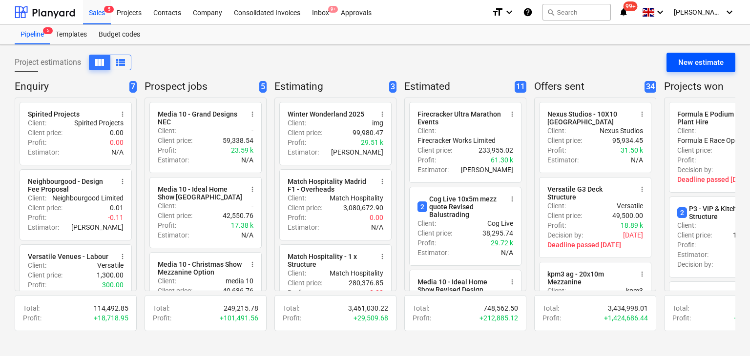
click at [700, 61] on div "New estimate" at bounding box center [700, 62] width 45 height 13
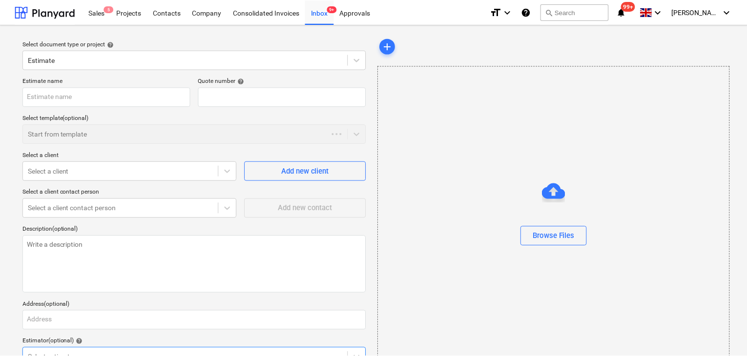
scroll to position [5, 0]
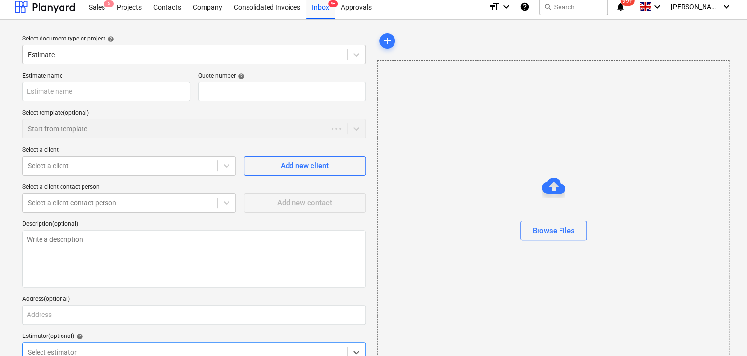
type textarea "x"
type input "QU-0192"
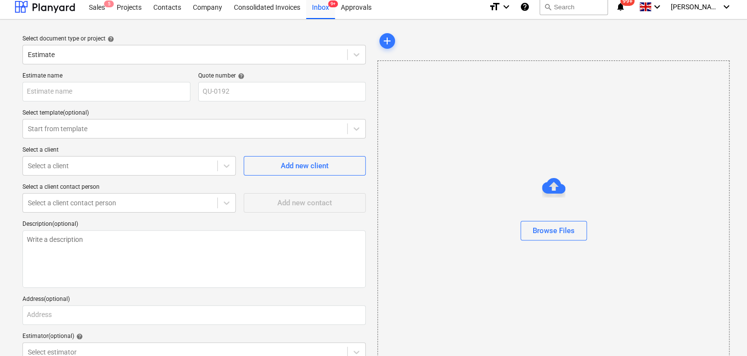
click at [69, 106] on div "Estimate name Quote number help QU-0192 Select template (optional) Start from t…" at bounding box center [194, 238] width 351 height 341
click at [72, 96] on input "text" at bounding box center [106, 92] width 168 height 20
type textarea "x"
type input "G"
type textarea "x"
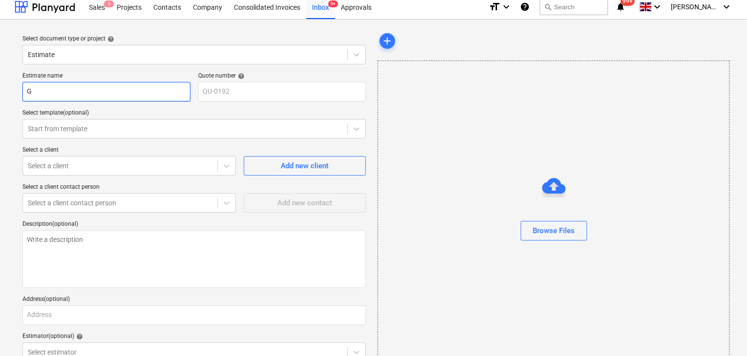
type input "Gr"
type textarea "x"
type input "Gri"
type textarea "x"
type input "Grip"
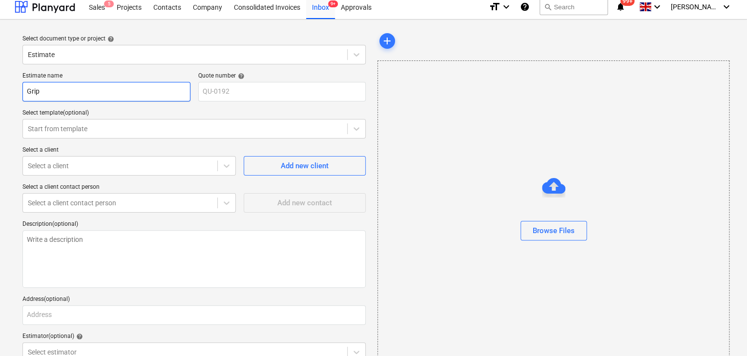
type textarea "x"
type input "Gripv"
type textarea "x"
type input "Gripva"
type textarea "x"
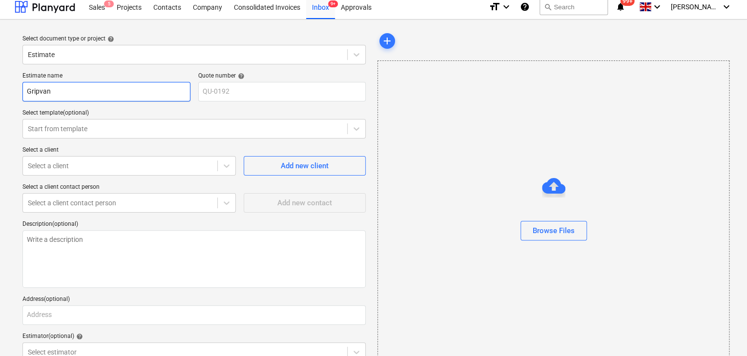
type input "Gripvan"
click at [70, 92] on input "Gripvan" at bounding box center [106, 92] width 168 height 20
type textarea "x"
type input "Gripvan"
type textarea "x"
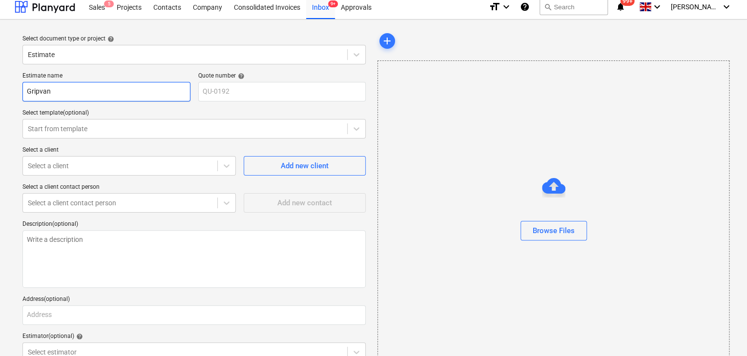
type input "Gripvan -"
type textarea "x"
type input "Gripvan -"
type textarea "x"
type input "Gripvan - H"
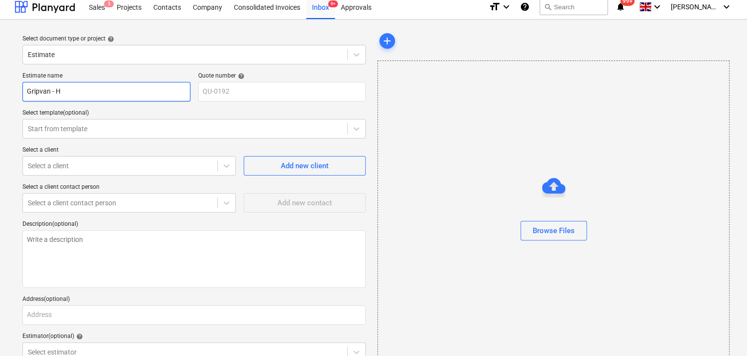
type textarea "x"
type input "Gripvan - Hi"
type textarea "x"
type input "Gripvan - Hir"
type textarea "x"
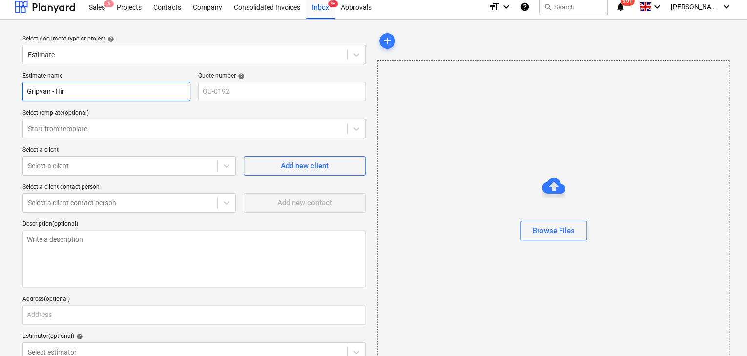
type input "Gripvan - Hire"
type textarea "x"
type input "Gripvan - Hire"
type textarea "x"
type input "Gripvan - Hire c"
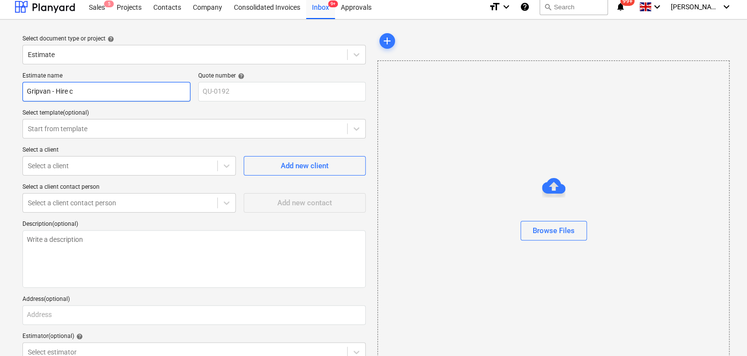
type textarea "x"
type input "Gripvan - Hire co"
type textarea "x"
type input "Gripvan - Hire cos"
type textarea "x"
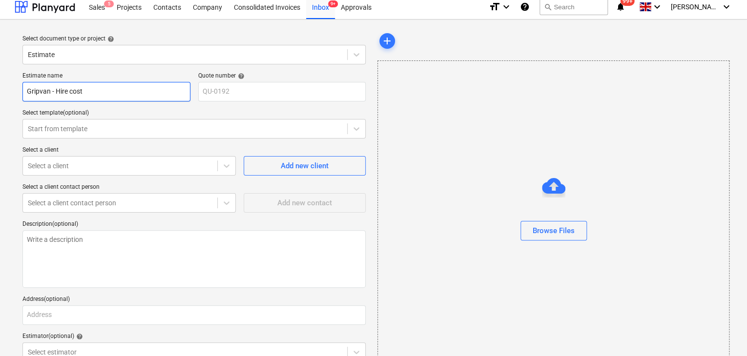
type input "Gripvan - Hire cost"
type textarea "x"
click at [69, 128] on div at bounding box center [185, 129] width 314 height 10
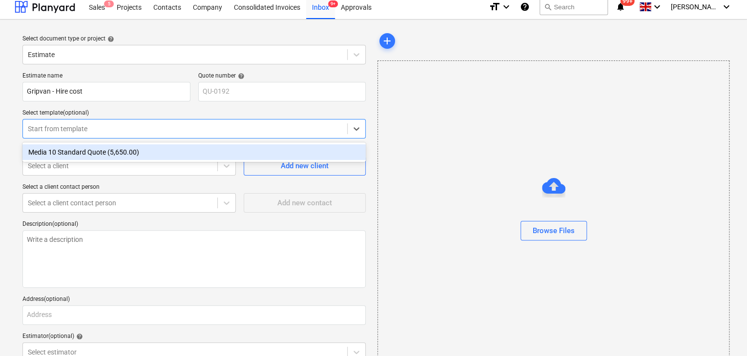
click at [69, 128] on div at bounding box center [185, 129] width 314 height 10
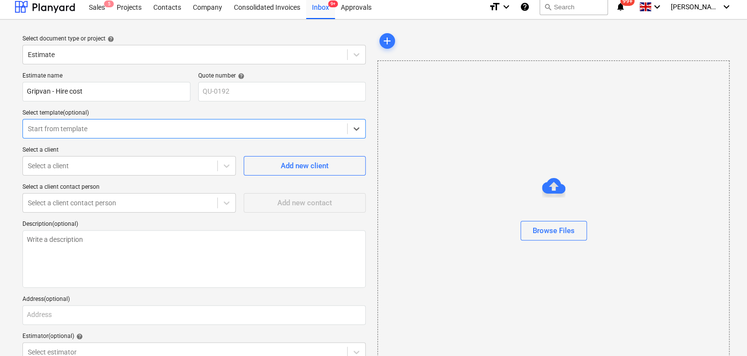
click at [73, 176] on div "Estimate name Gripvan - Hire cost Quote number help QU-0192 Select template (op…" at bounding box center [194, 238] width 351 height 341
click at [74, 170] on div at bounding box center [120, 166] width 185 height 10
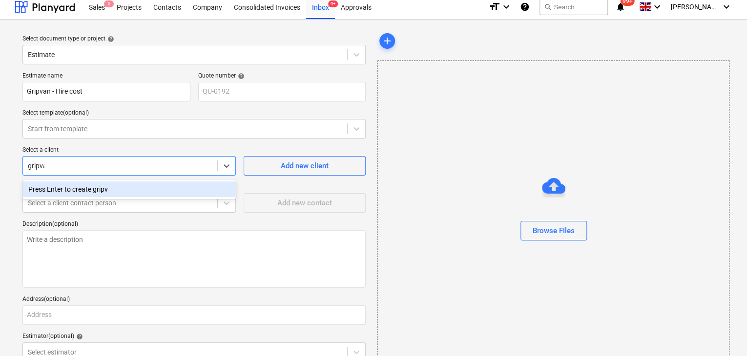
type input "gripvan"
type textarea "x"
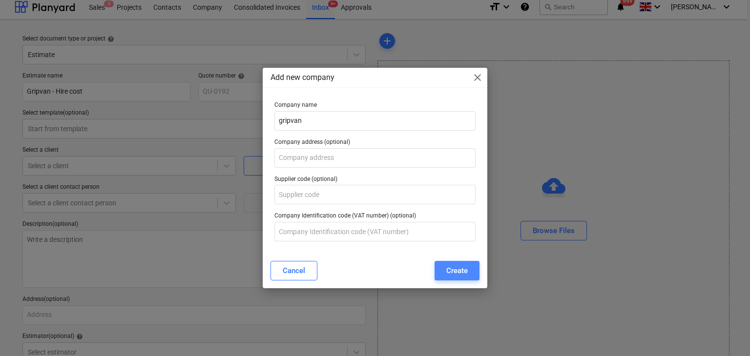
click at [453, 270] on div "Create" at bounding box center [456, 271] width 21 height 13
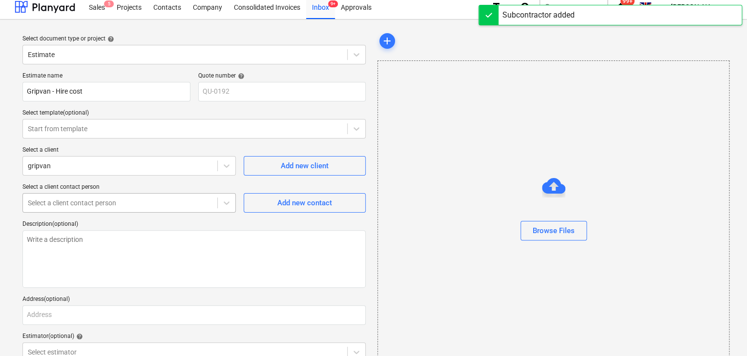
click at [150, 204] on div at bounding box center [120, 203] width 185 height 10
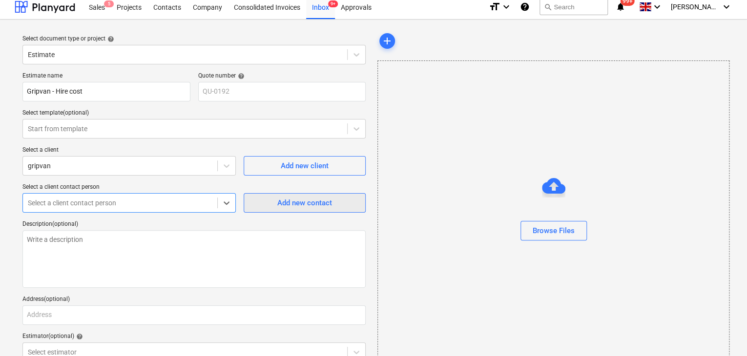
click at [290, 203] on div "Add new contact" at bounding box center [304, 203] width 55 height 13
type textarea "x"
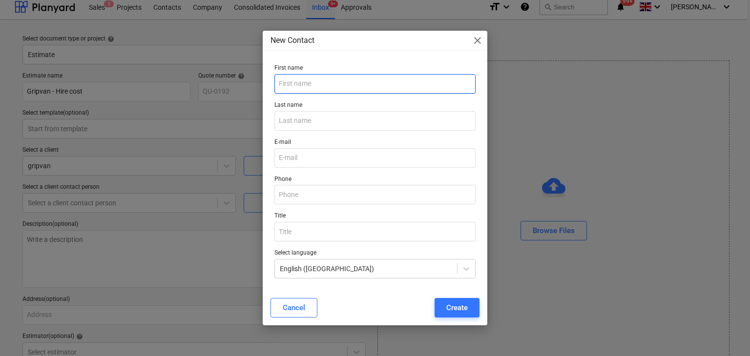
click at [314, 79] on input "text" at bounding box center [375, 84] width 202 height 20
drag, startPoint x: 348, startPoint y: 84, endPoint x: 299, endPoint y: 86, distance: 48.4
click at [299, 86] on input "[PERSON_NAME]" at bounding box center [375, 84] width 202 height 20
type input "[PERSON_NAME]"
type input "m"
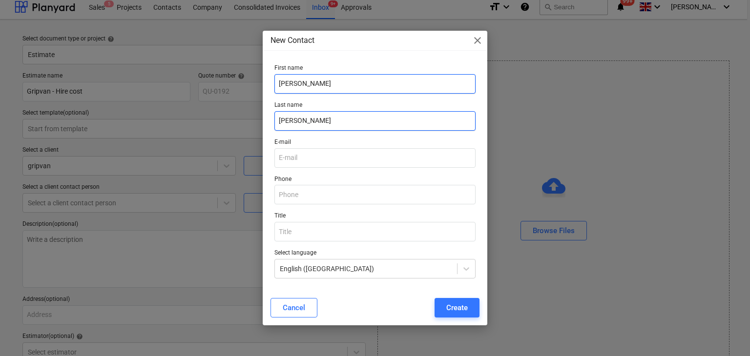
type input "[PERSON_NAME]"
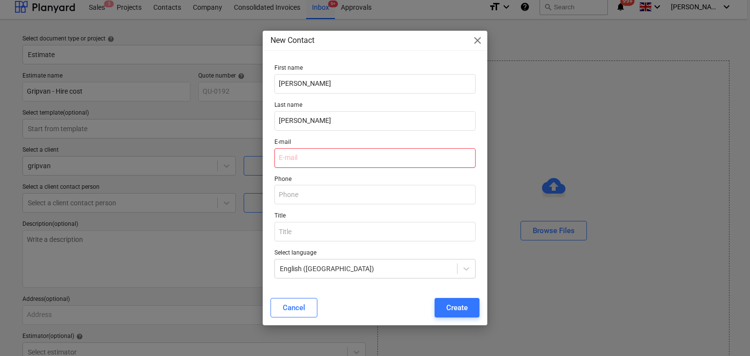
paste input "[PERSON_NAME][EMAIL_ADDRESS][DOMAIN_NAME]"
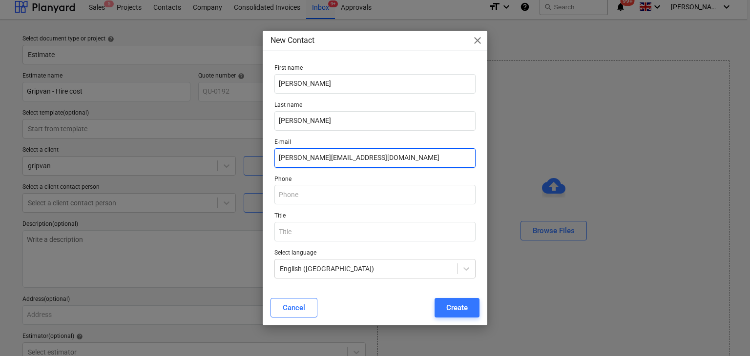
drag, startPoint x: 293, startPoint y: 158, endPoint x: 96, endPoint y: 156, distance: 196.3
click at [96, 156] on div "New Contact close First name [PERSON_NAME] name [PERSON_NAME] E-mail [PERSON_NA…" at bounding box center [375, 178] width 750 height 356
type input "[PERSON_NAME][EMAIL_ADDRESS][DOMAIN_NAME]"
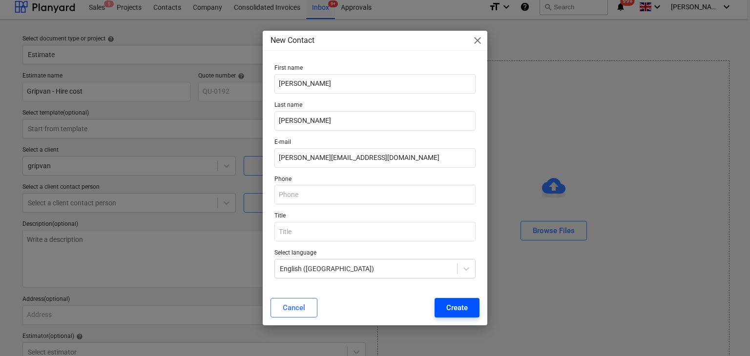
click at [450, 306] on div "Create" at bounding box center [456, 308] width 21 height 13
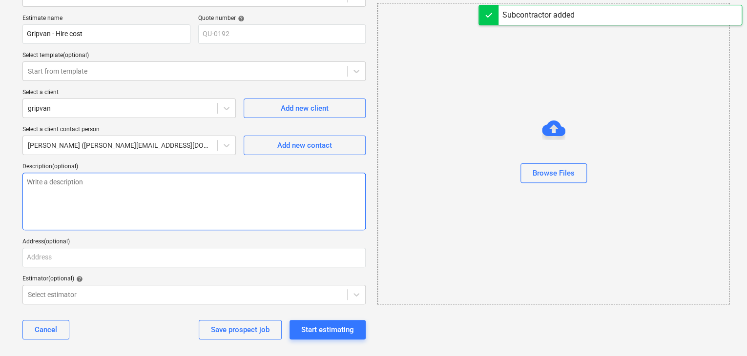
scroll to position [69, 0]
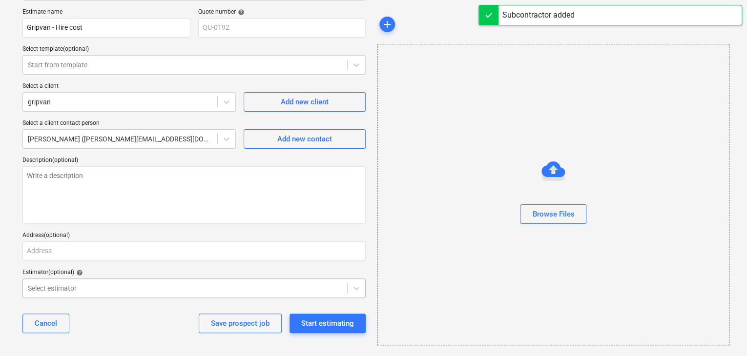
click at [238, 280] on body "Sales 5 Projects Contacts Company Consolidated Invoices Inbox 9+ Approvals form…" at bounding box center [373, 109] width 747 height 356
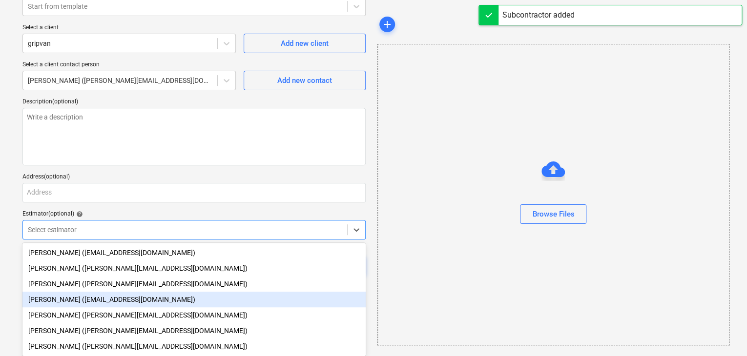
click at [81, 295] on div "[PERSON_NAME] ([EMAIL_ADDRESS][DOMAIN_NAME])" at bounding box center [193, 300] width 343 height 16
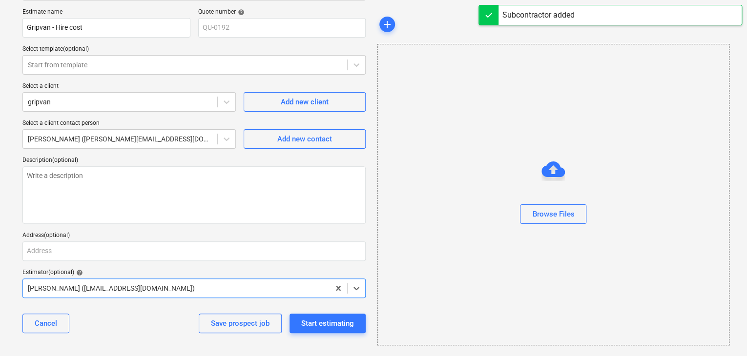
click at [401, 253] on div "Browse Files" at bounding box center [553, 195] width 352 height 302
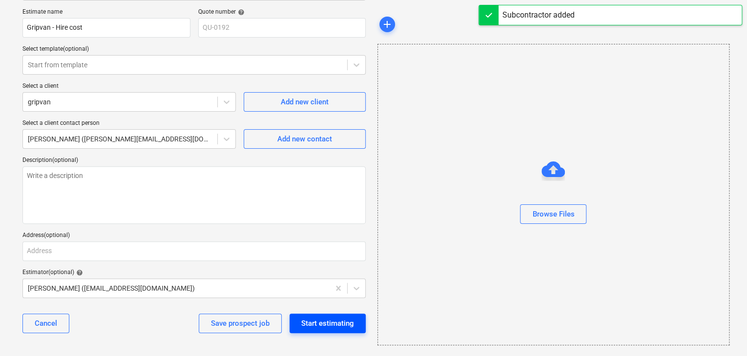
click at [346, 314] on button "Start estimating" at bounding box center [328, 324] width 76 height 20
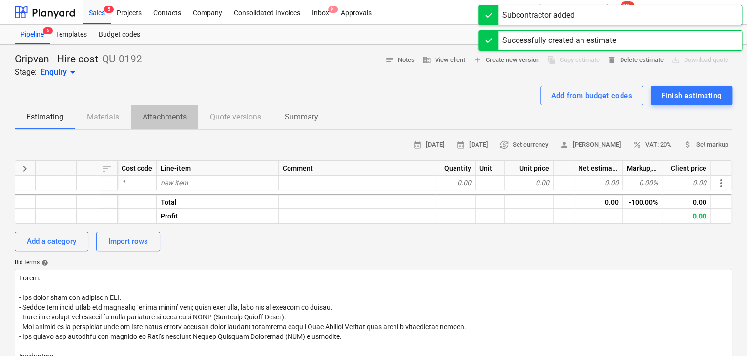
click at [161, 117] on p "Attachments" at bounding box center [165, 117] width 44 height 12
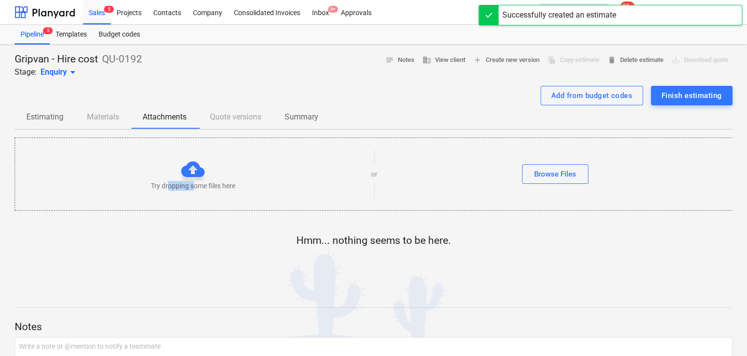
drag, startPoint x: 191, startPoint y: 180, endPoint x: 203, endPoint y: 181, distance: 11.7
click at [202, 180] on div "Try dropping some files here" at bounding box center [193, 174] width 356 height 33
click at [495, 161] on div "Try dropping some files here or Browse Files" at bounding box center [374, 174] width 718 height 57
click at [560, 171] on div "Browse Files" at bounding box center [555, 174] width 42 height 13
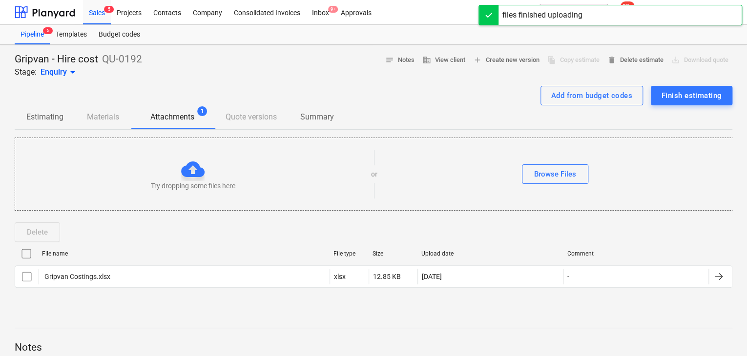
click at [54, 116] on p "Estimating" at bounding box center [44, 117] width 37 height 12
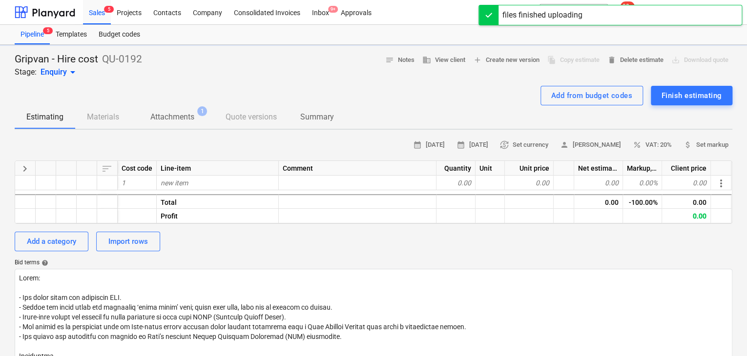
type textarea "x"
